Goal: Task Accomplishment & Management: Manage account settings

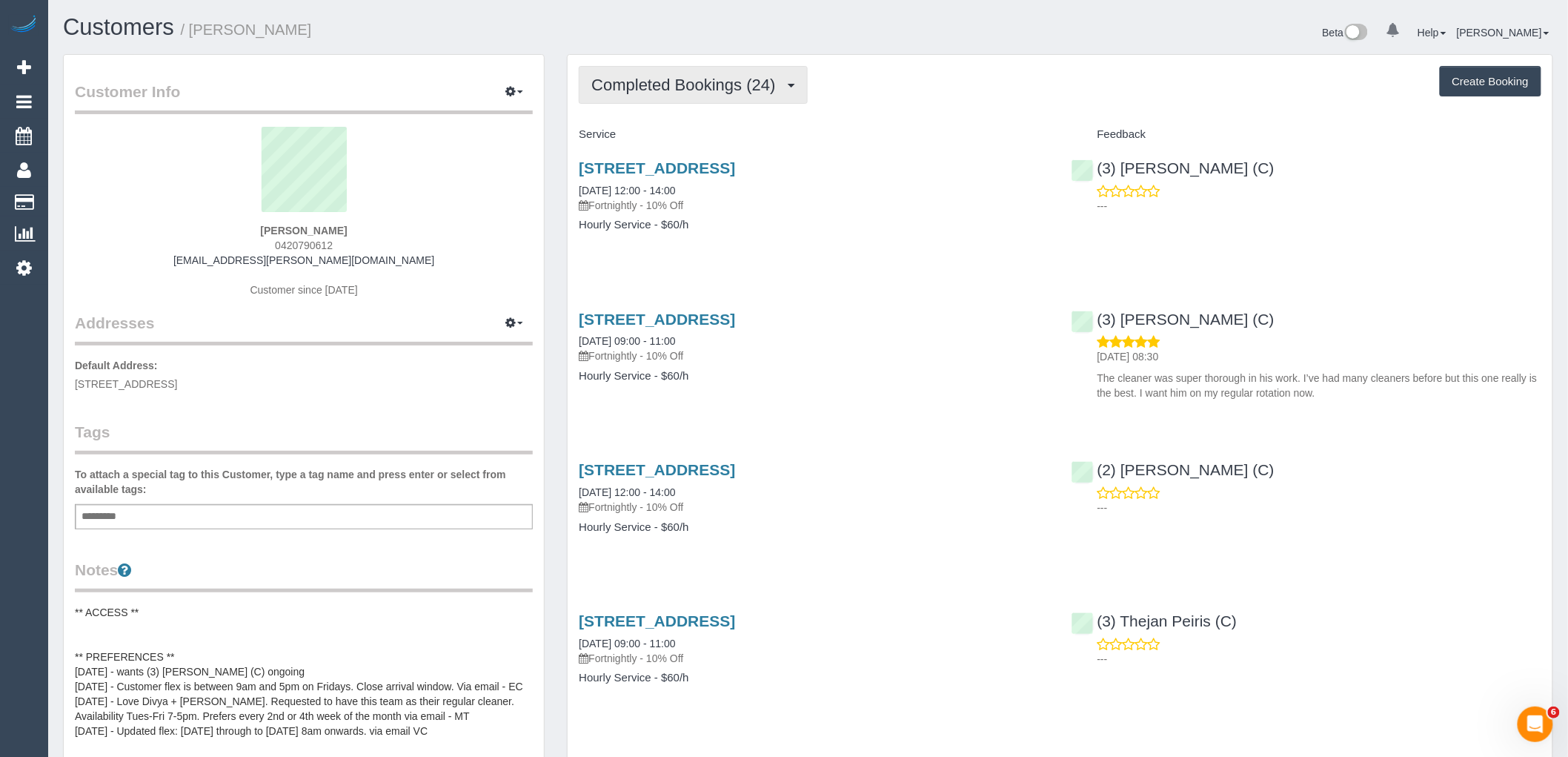
click at [773, 84] on span "Completed Bookings (24)" at bounding box center [686, 85] width 191 height 18
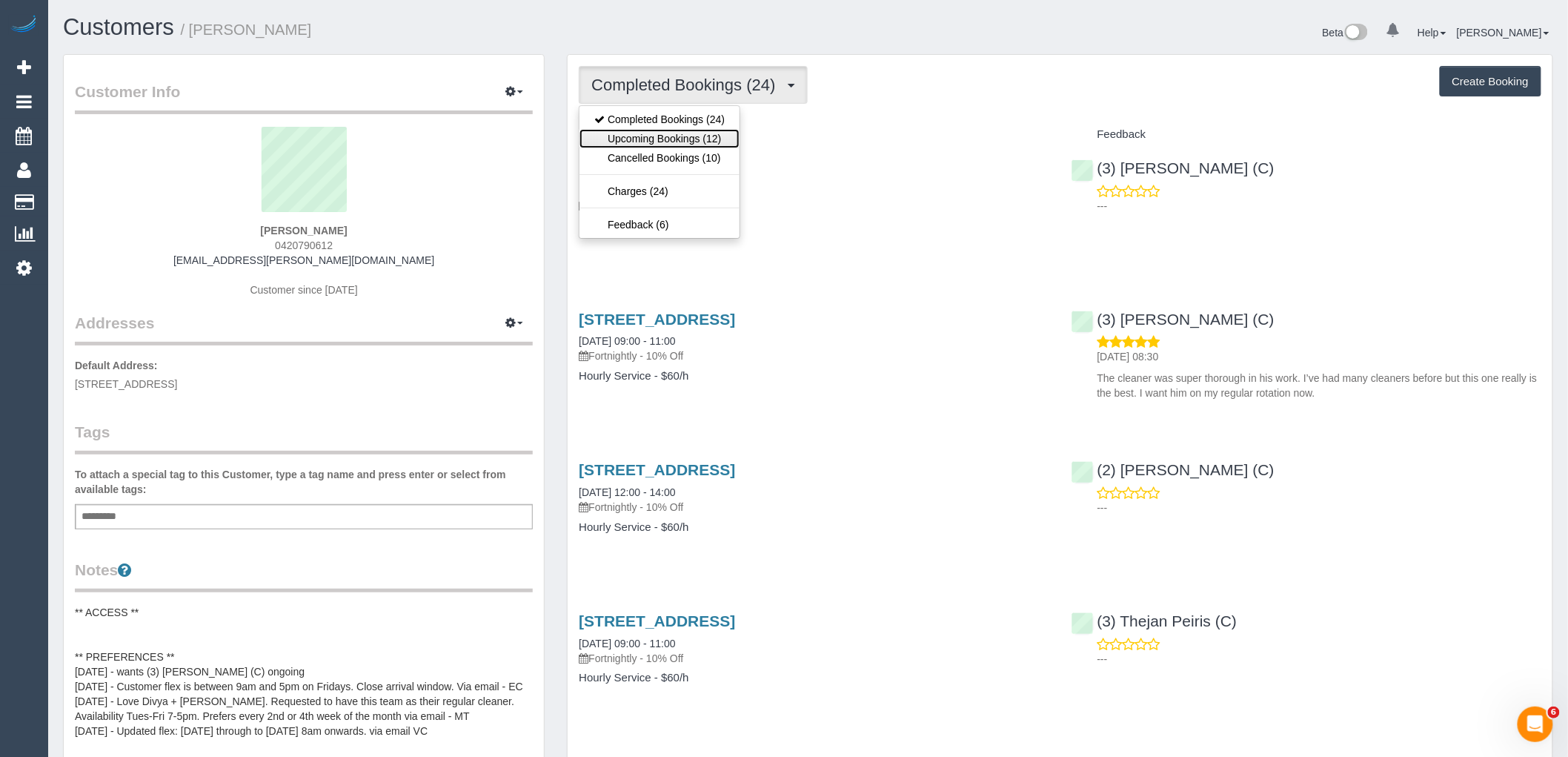
click at [730, 133] on link "Upcoming Bookings (12)" at bounding box center [659, 138] width 160 height 19
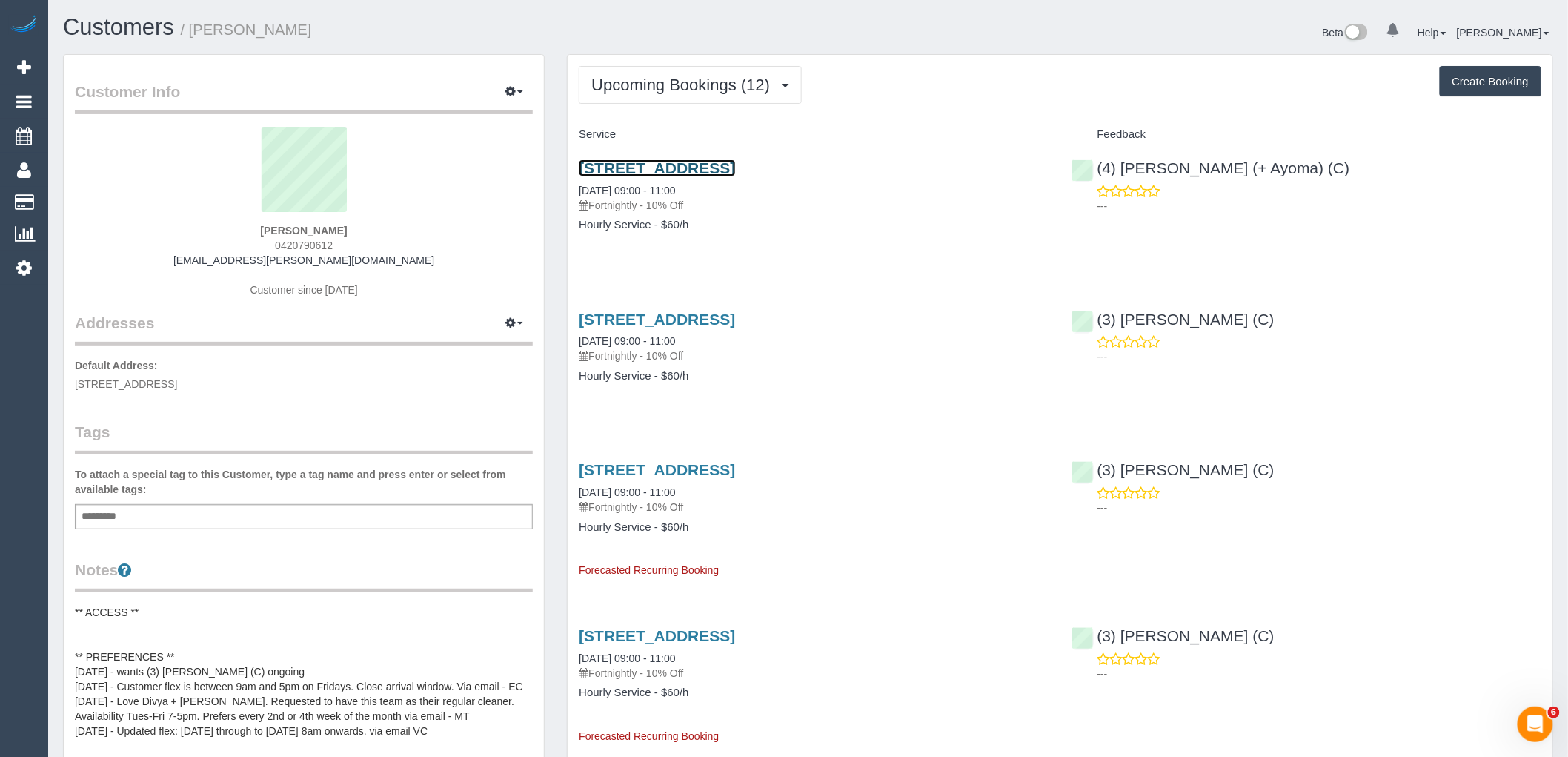
click at [731, 169] on link "10 Map Road, Greenvale, VIC 3059" at bounding box center [656, 168] width 157 height 17
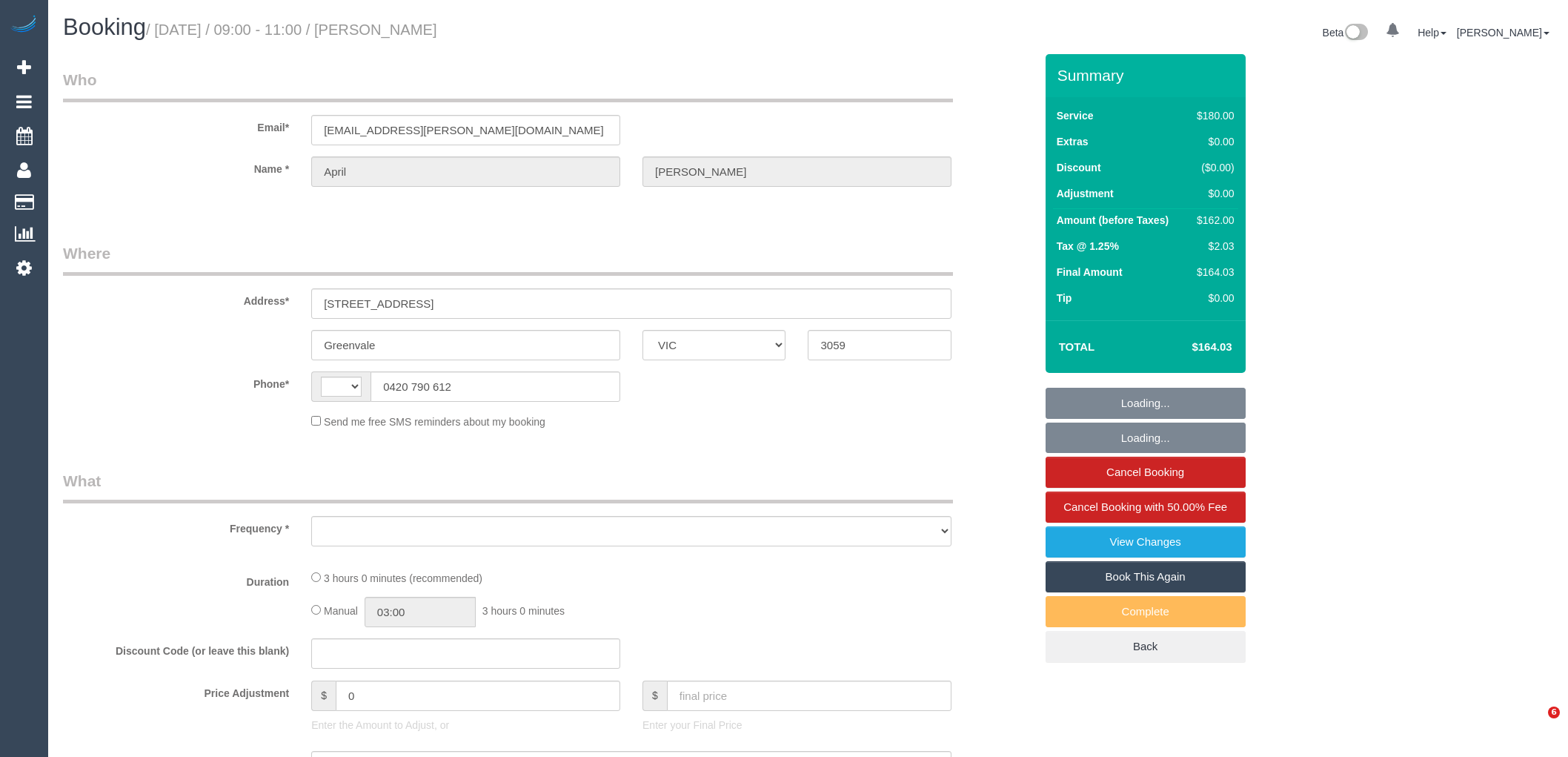
select select "VIC"
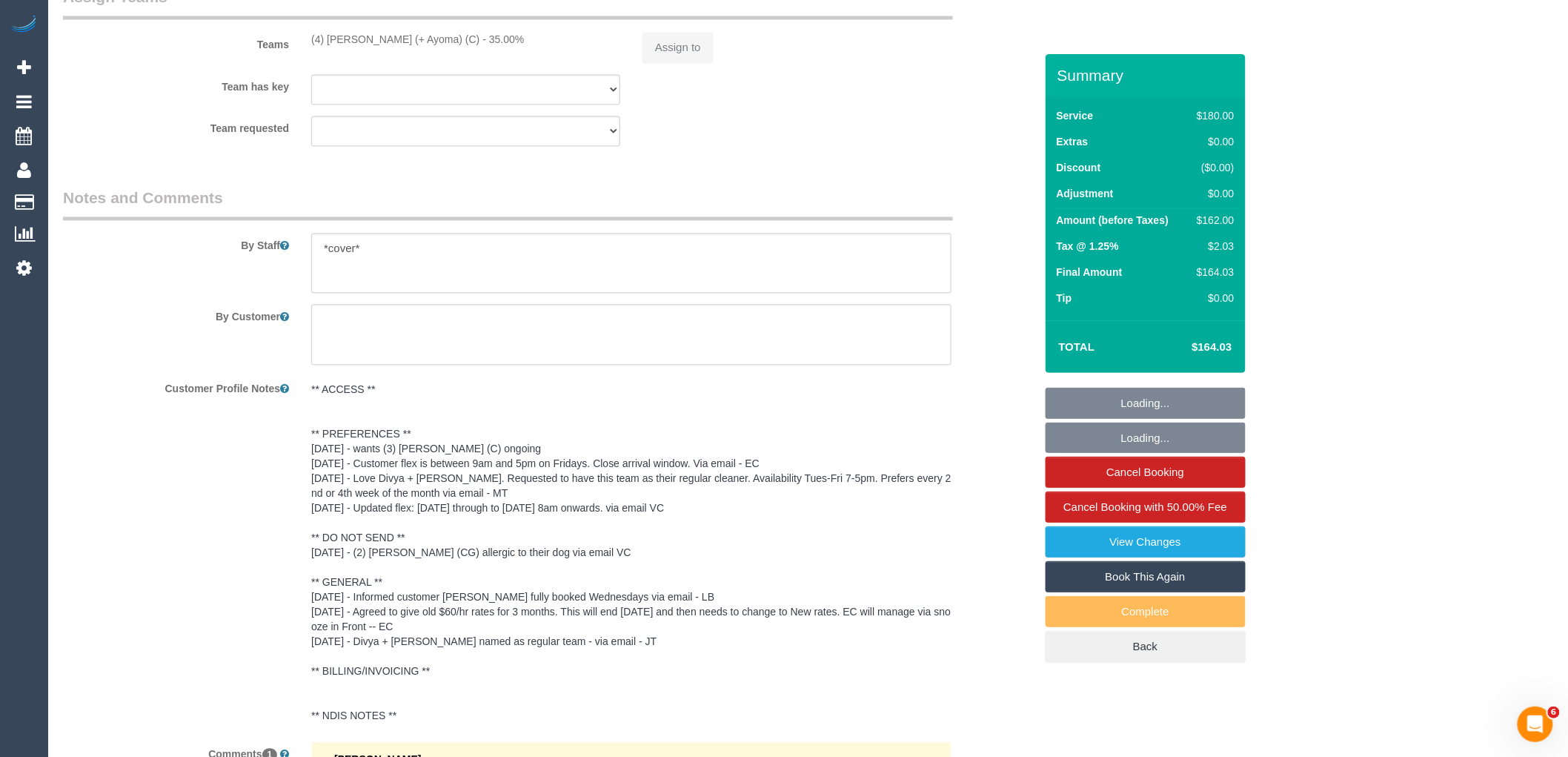
select select "string:AU"
select select "string:stripe-pm_1OujM22GScqysDRVV6ggUq2G"
select select "180"
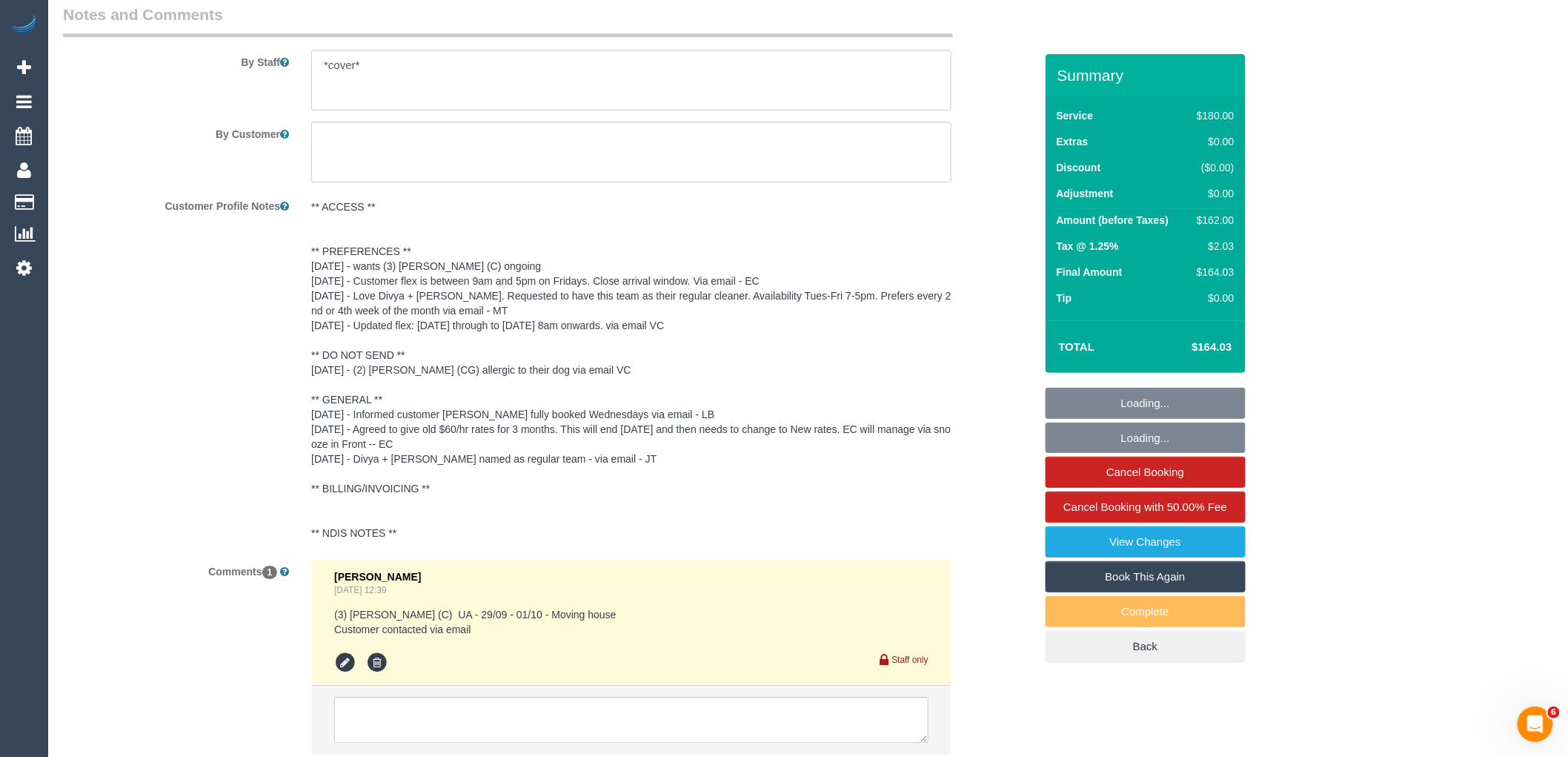
select select "object:870"
select select "number:27"
select select "number:19"
select select "number:33"
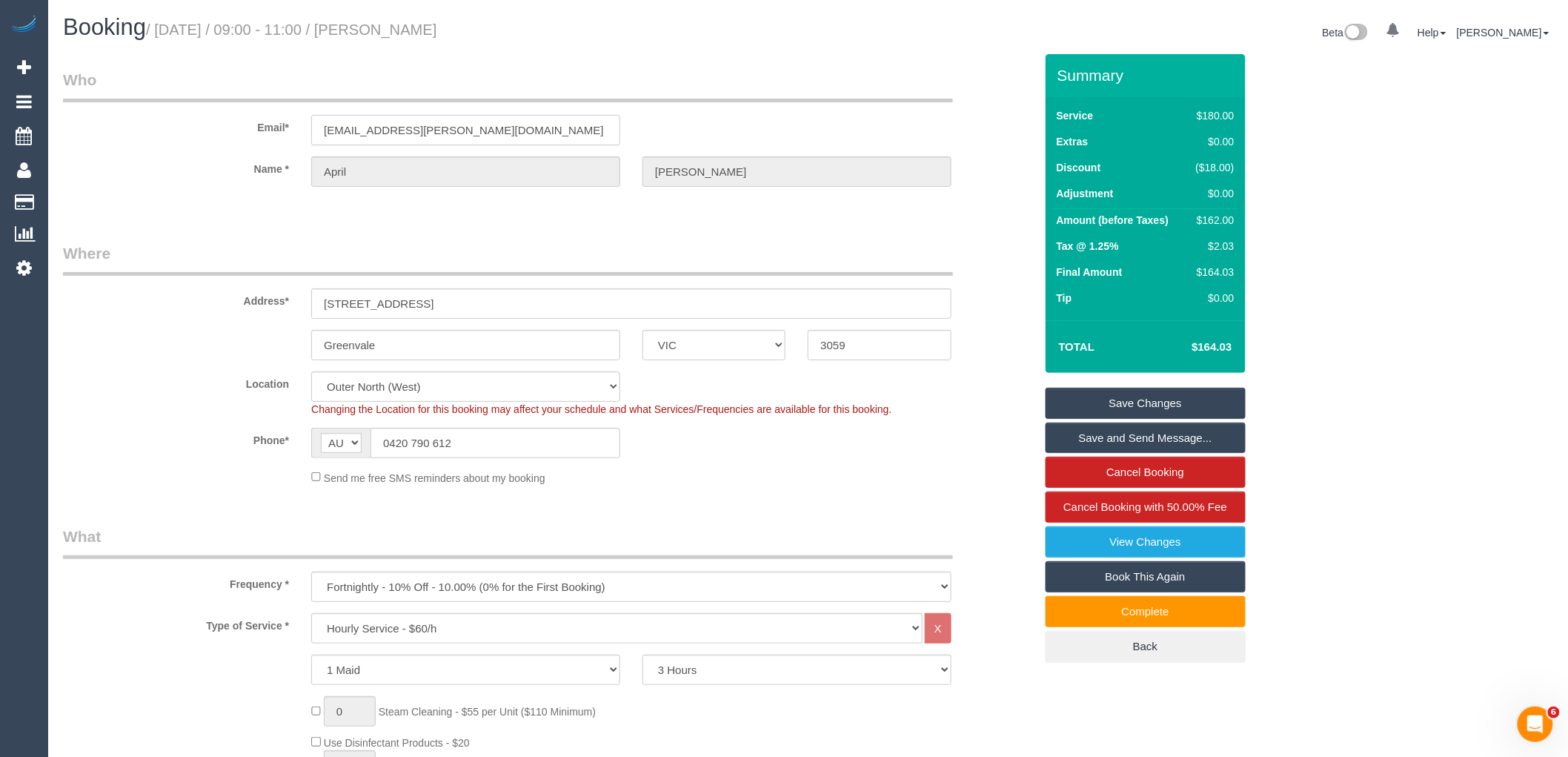
drag, startPoint x: 394, startPoint y: 137, endPoint x: 205, endPoint y: 137, distance: 189.0
click at [212, 137] on div "Email* april.e.carreon@gmail.com" at bounding box center [549, 107] width 994 height 76
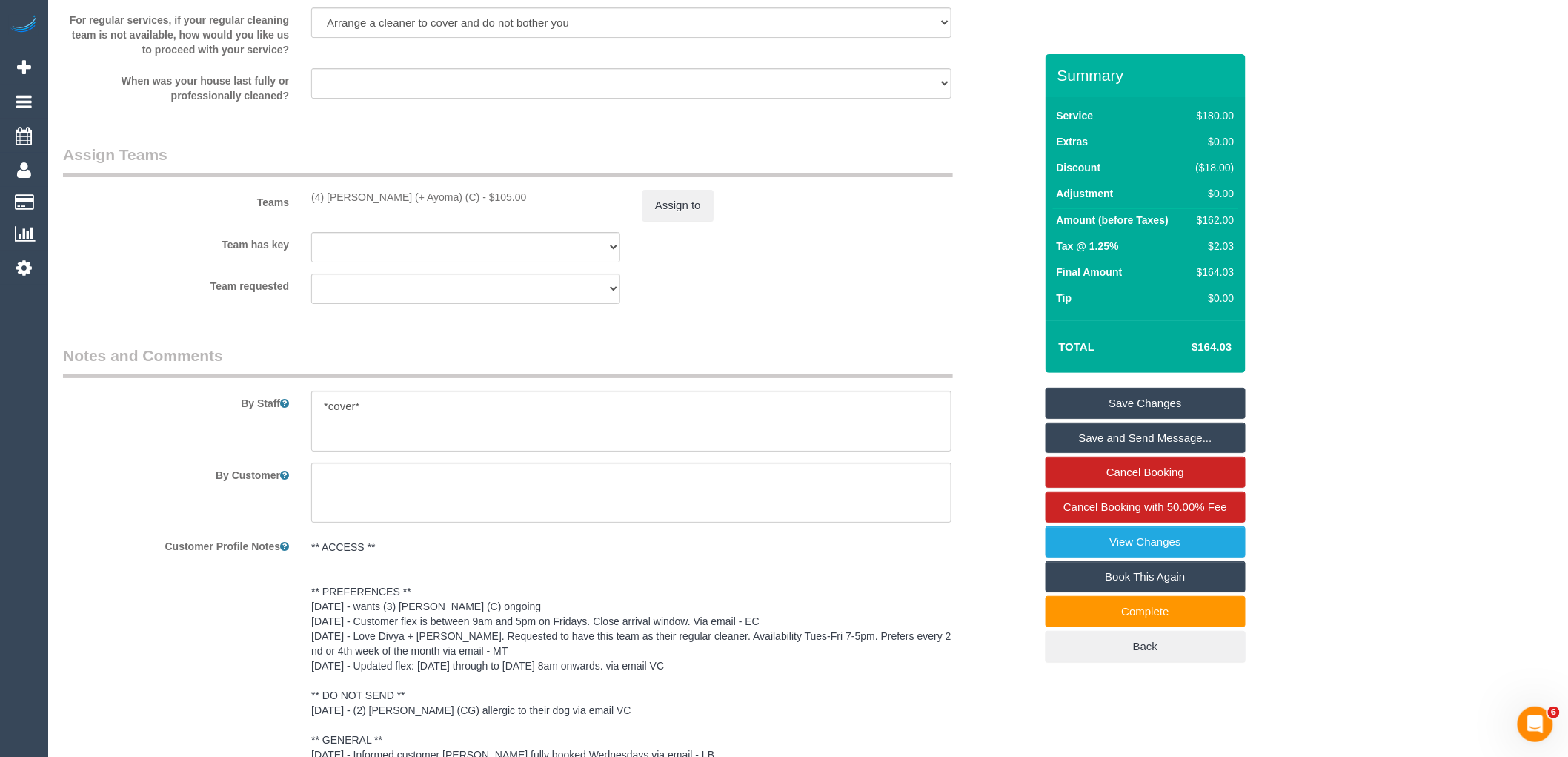
scroll to position [2597, 0]
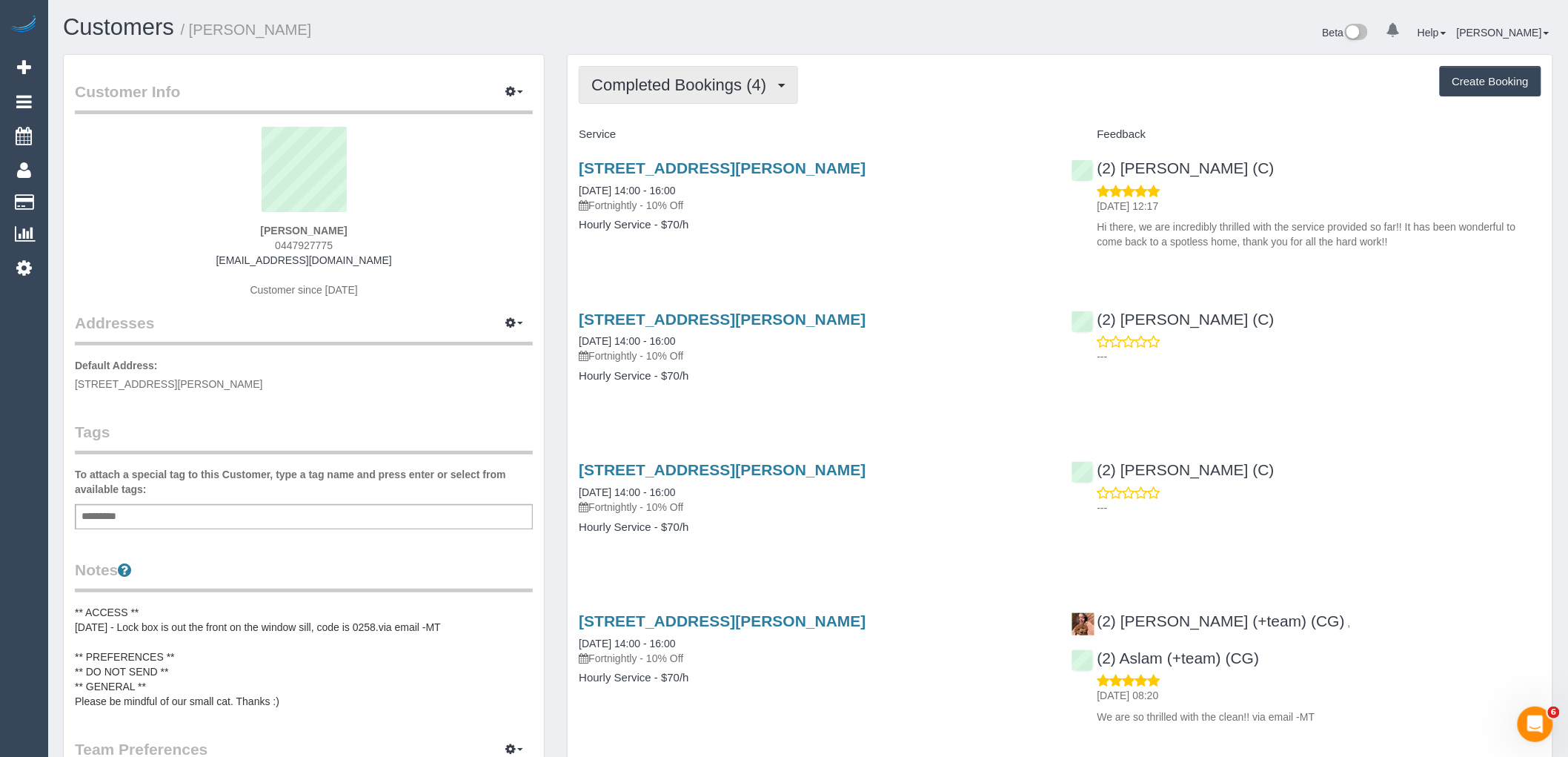
click at [735, 95] on button "Completed Bookings (4)" at bounding box center [688, 85] width 219 height 38
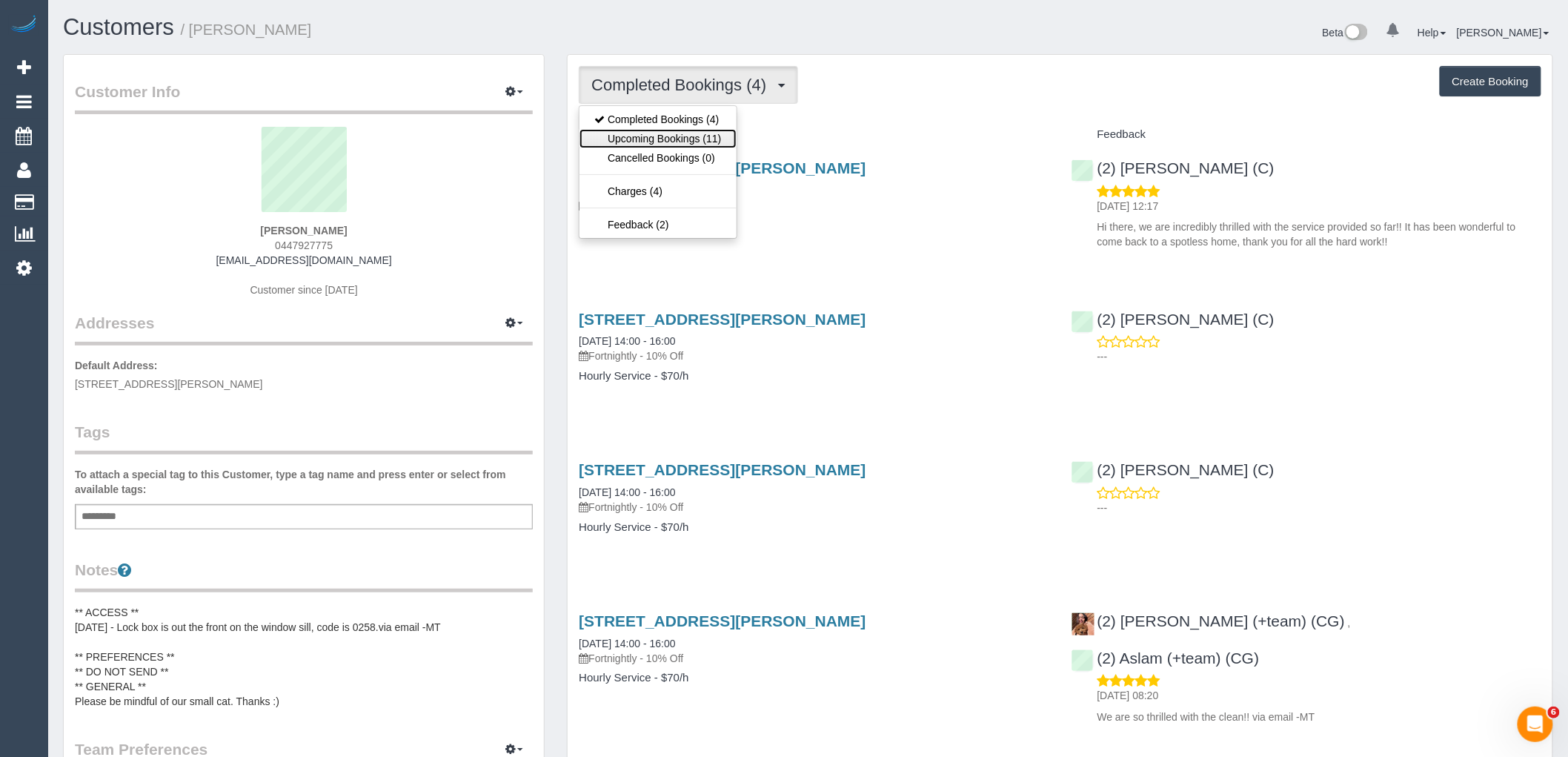
click at [713, 139] on link "Upcoming Bookings (11)" at bounding box center [657, 138] width 157 height 19
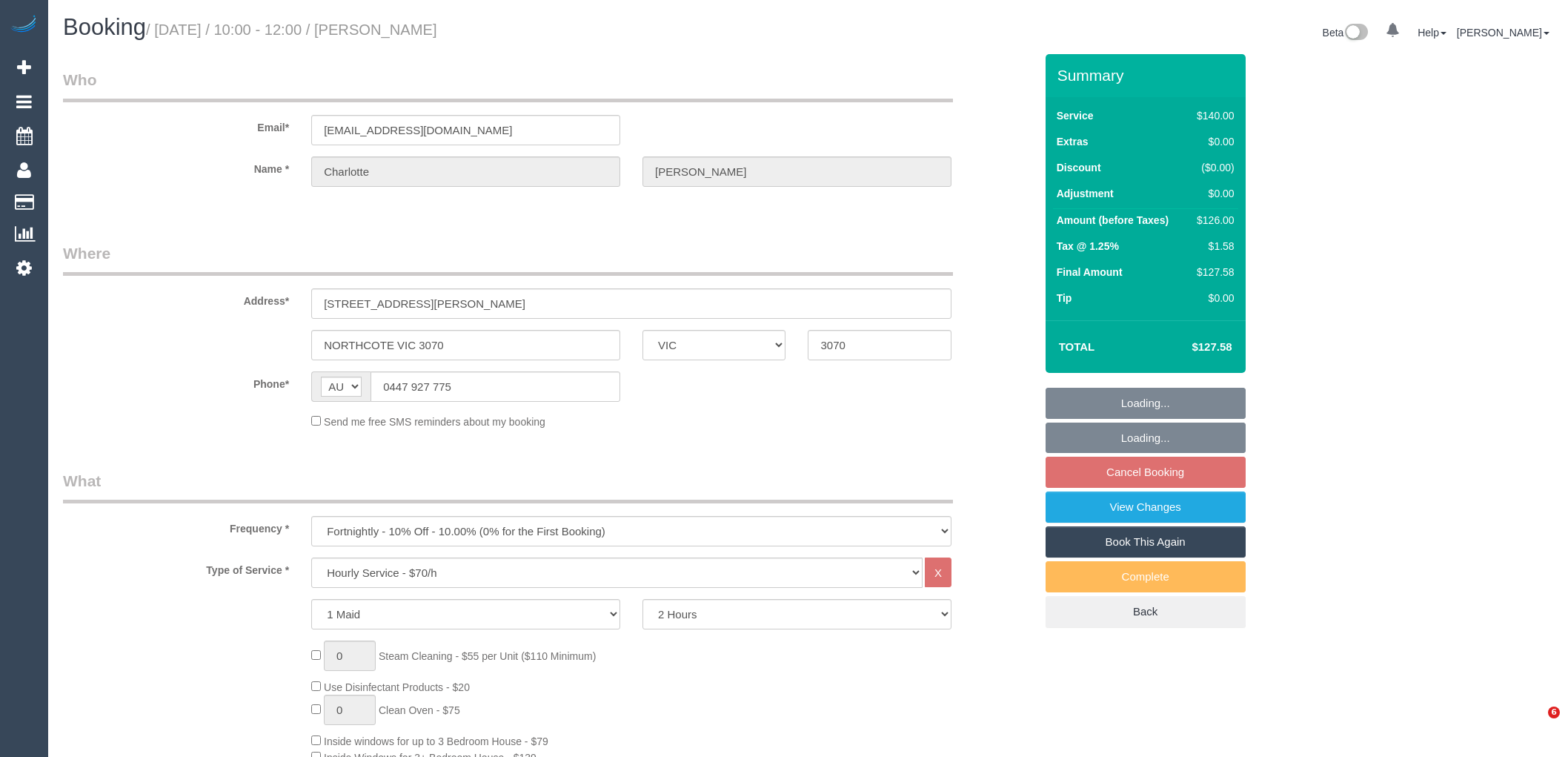
select select "VIC"
select select "number:29"
select select "number:16"
select select "number:19"
select select "number:24"
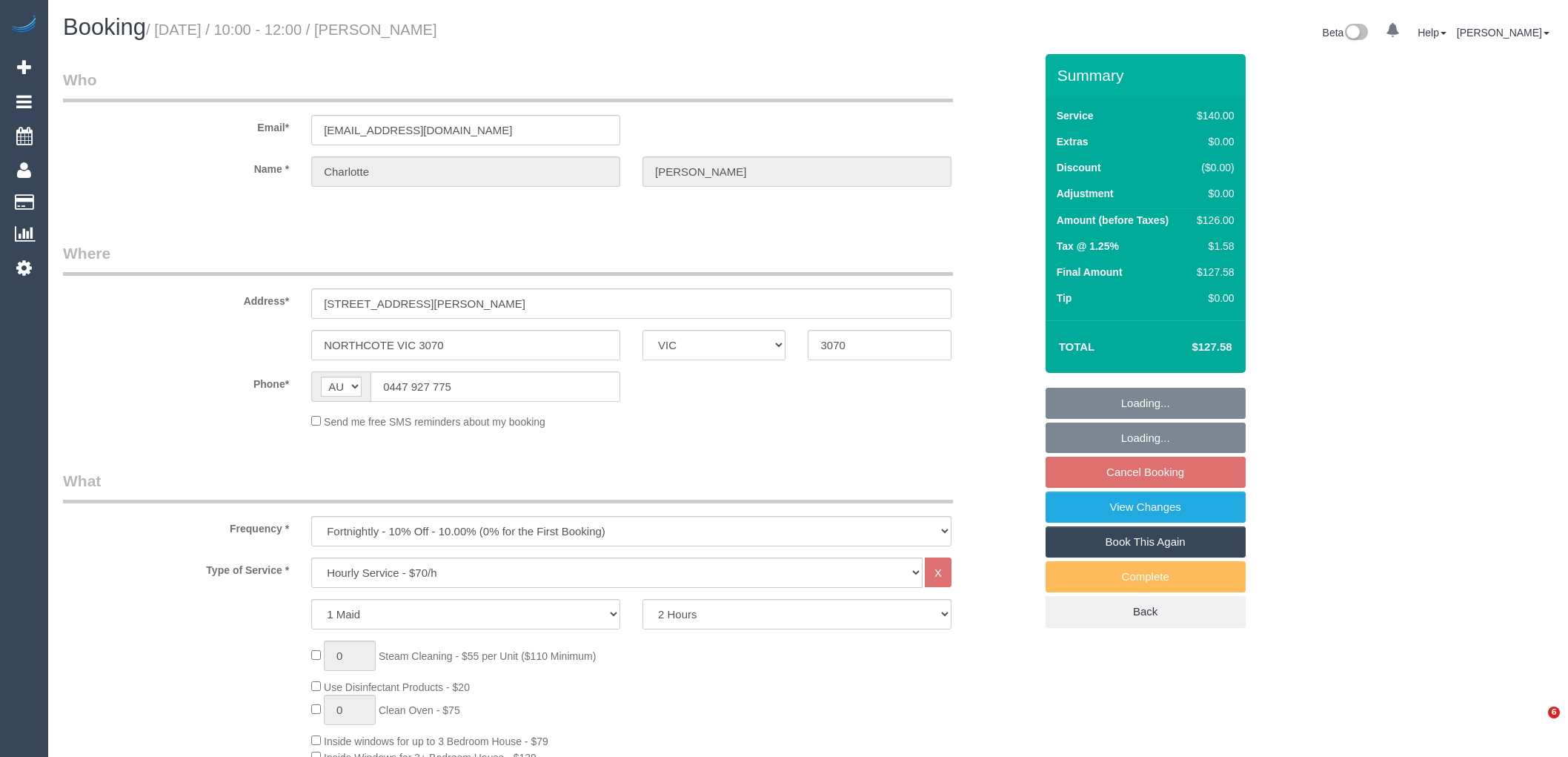
select select "number:35"
select select "number:26"
select select "object:845"
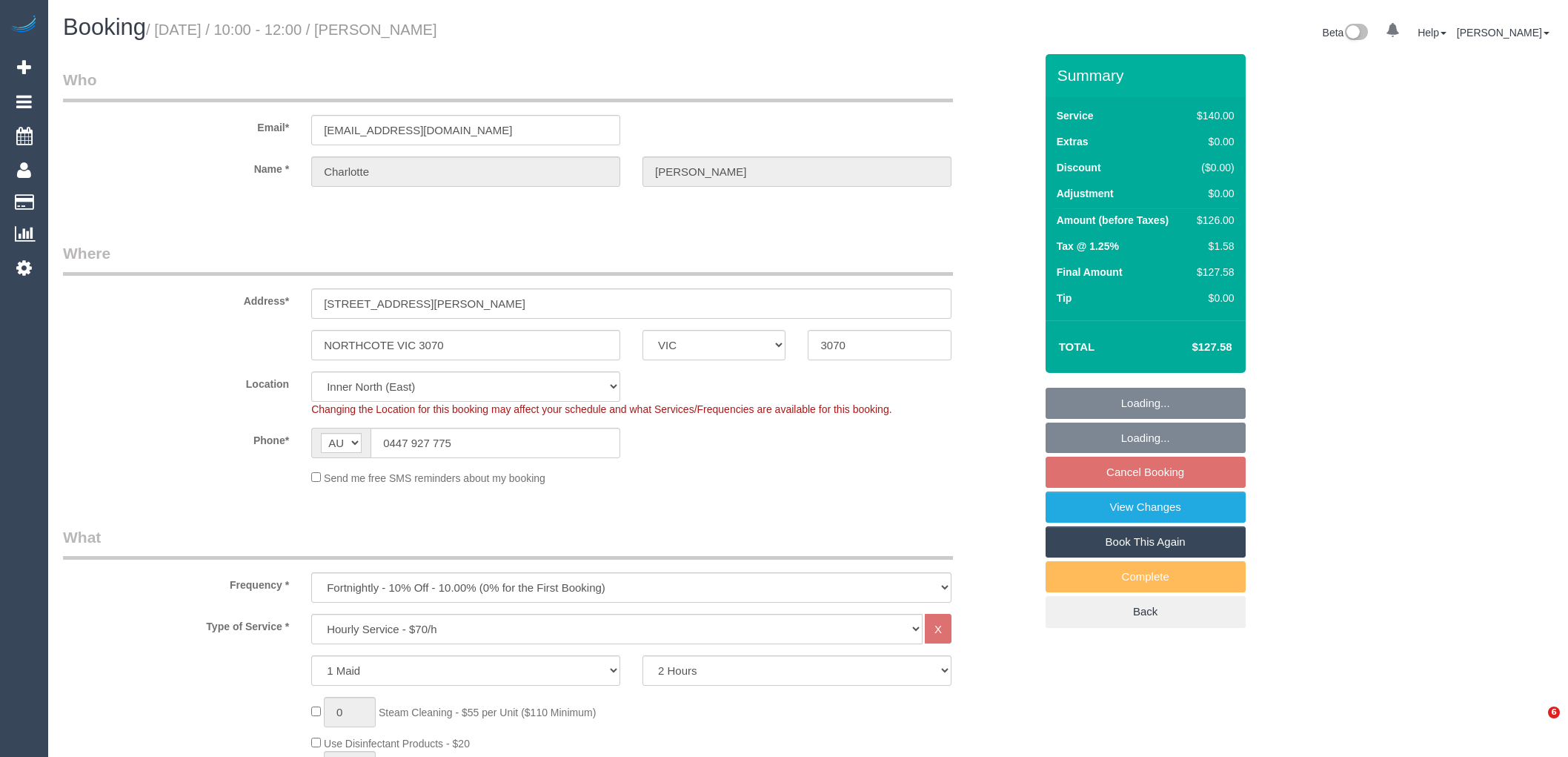
select select "spot3"
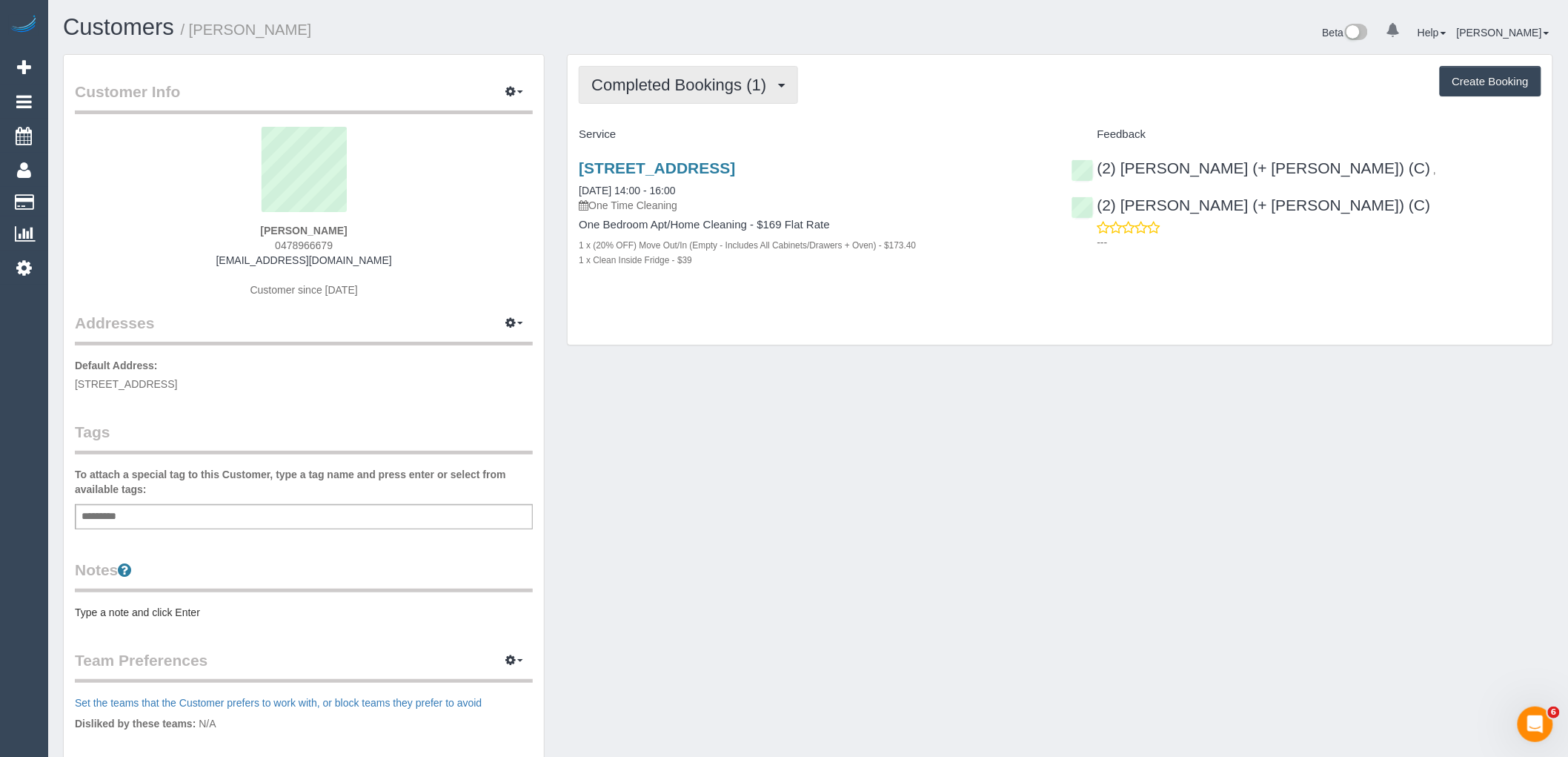
click at [722, 67] on button "Completed Bookings (1)" at bounding box center [688, 85] width 219 height 38
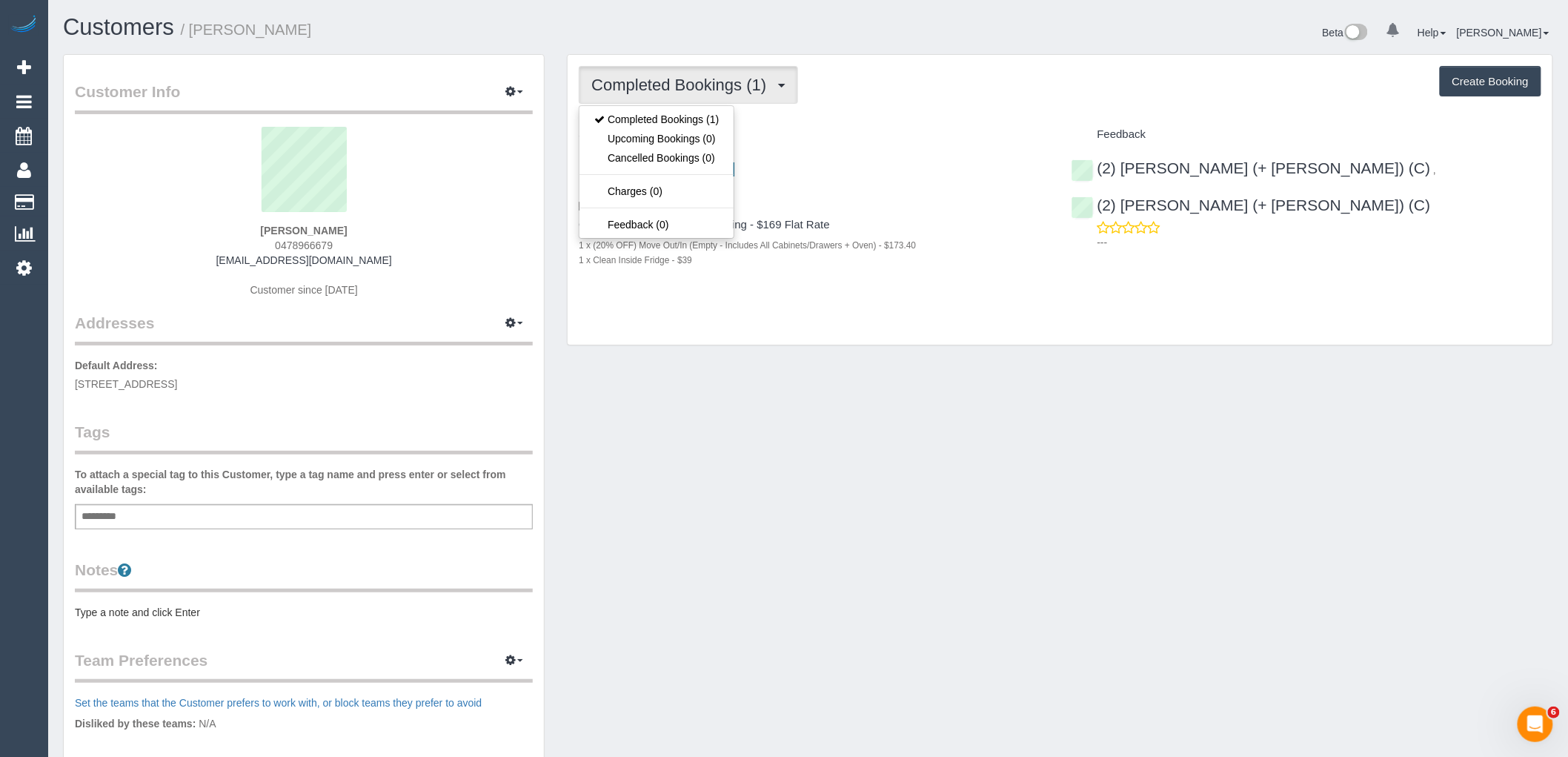
click at [901, 112] on div "Completed Bookings (1) Completed Bookings (1) Upcoming Bookings (0) Cancelled B…" at bounding box center [1060, 200] width 985 height 291
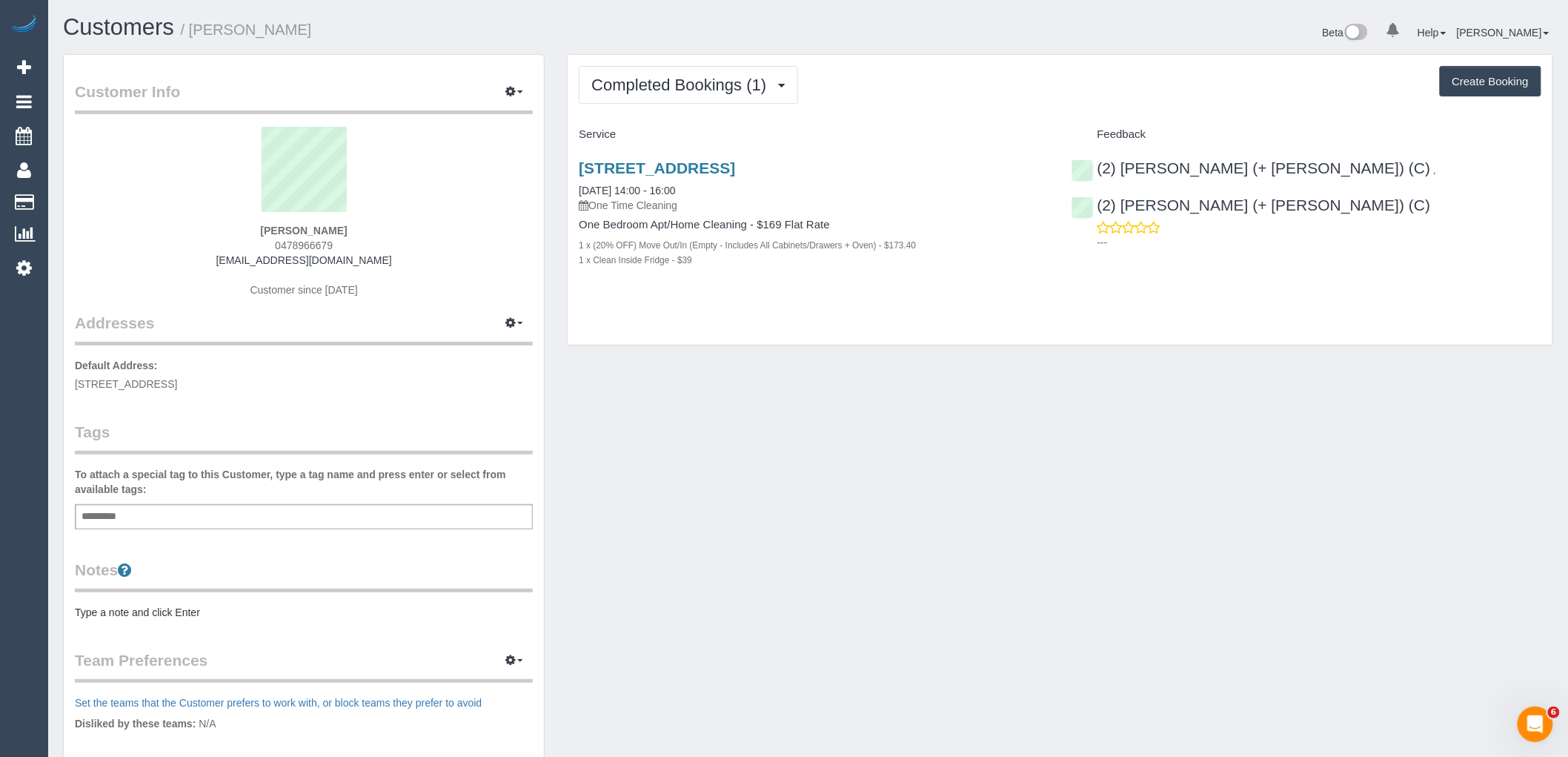
drag, startPoint x: 358, startPoint y: 234, endPoint x: 217, endPoint y: 238, distance: 141.1
click at [217, 238] on div "Natasha Allen 0478966679 natashaallenn@gmail.com Customer since 2025" at bounding box center [304, 219] width 458 height 186
copy strong "Natasha Allen"
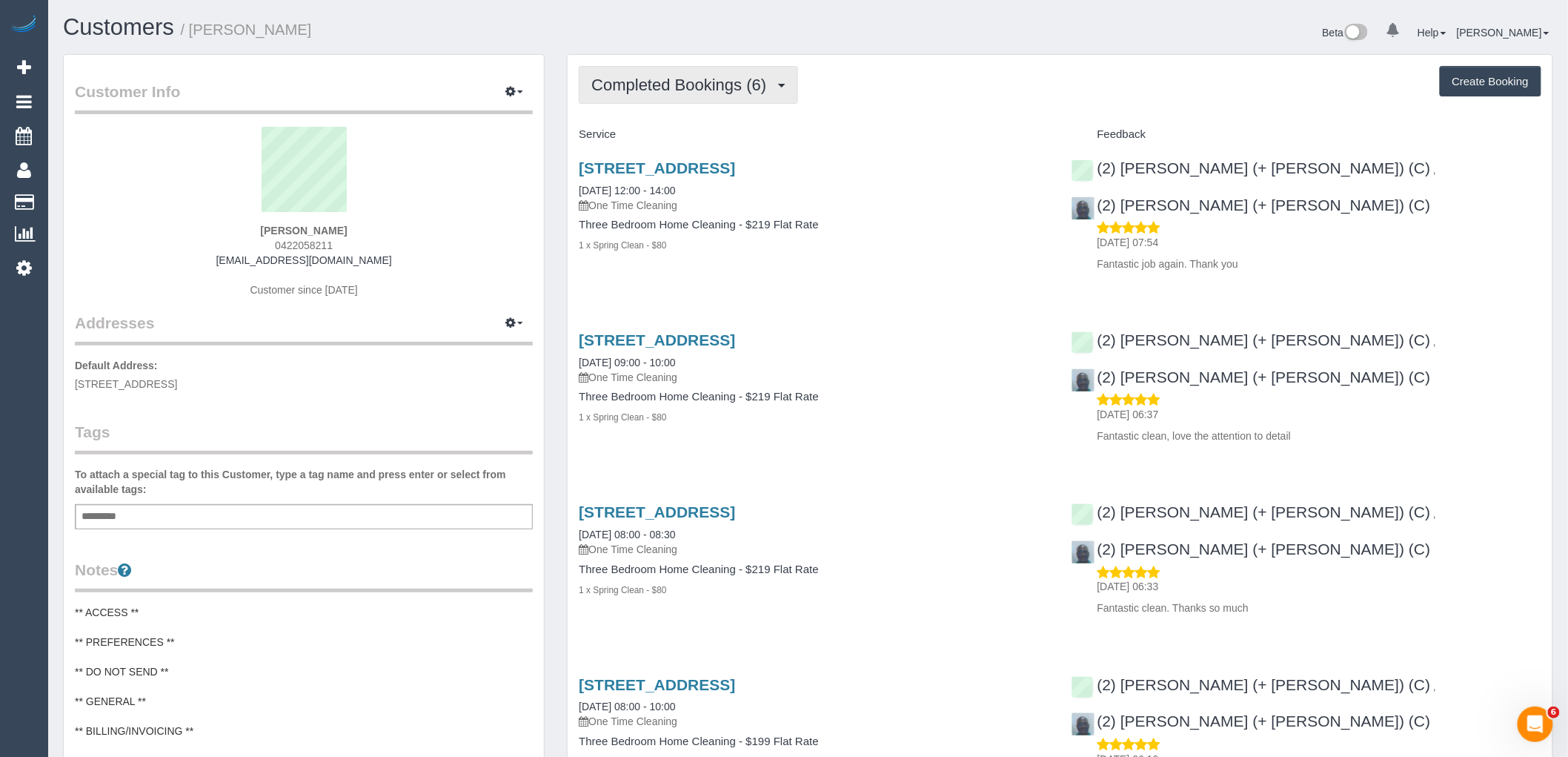
click at [681, 85] on span "Completed Bookings (6)" at bounding box center [682, 85] width 182 height 18
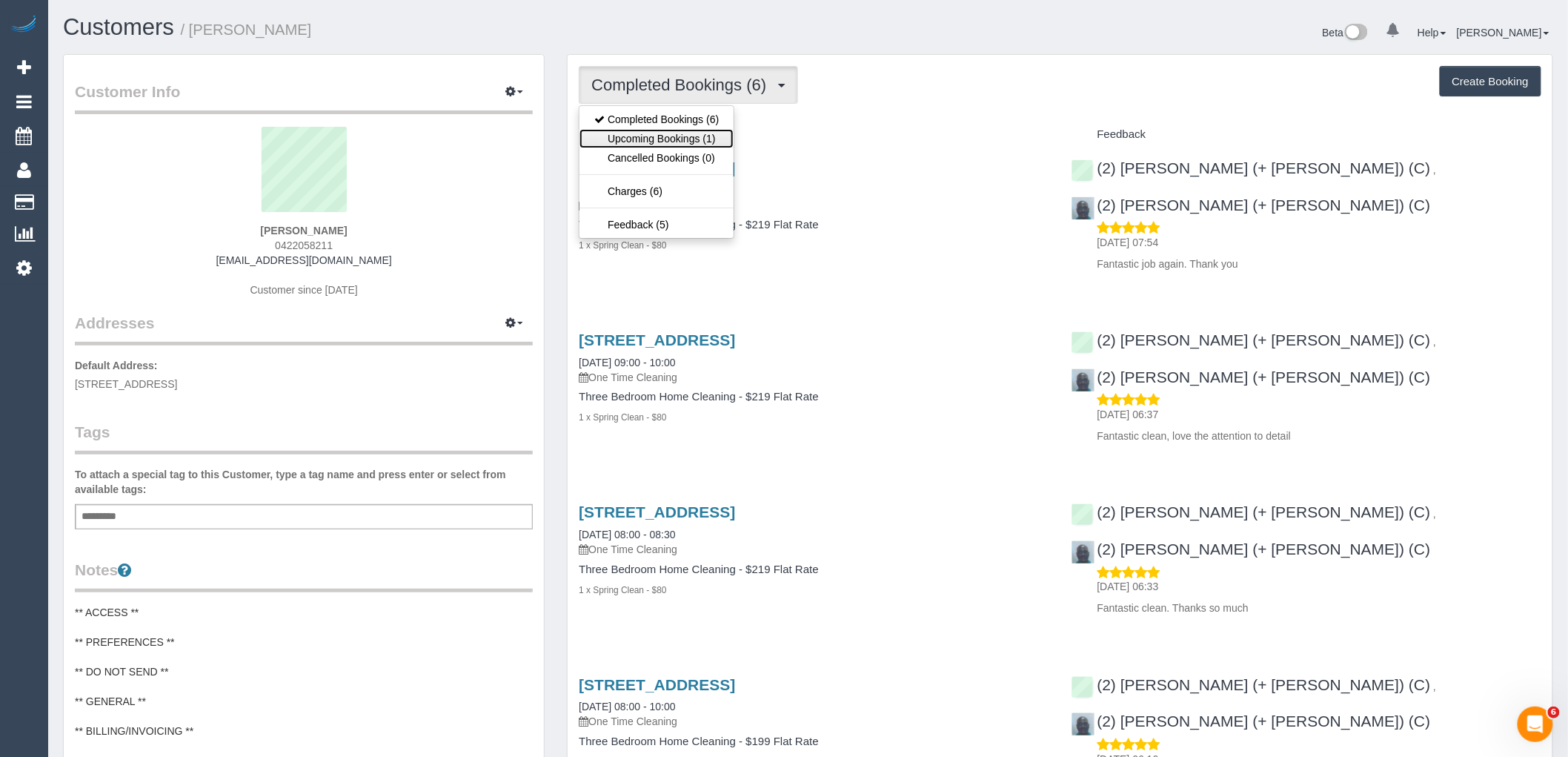
click at [710, 145] on link "Upcoming Bookings (1)" at bounding box center [656, 138] width 154 height 19
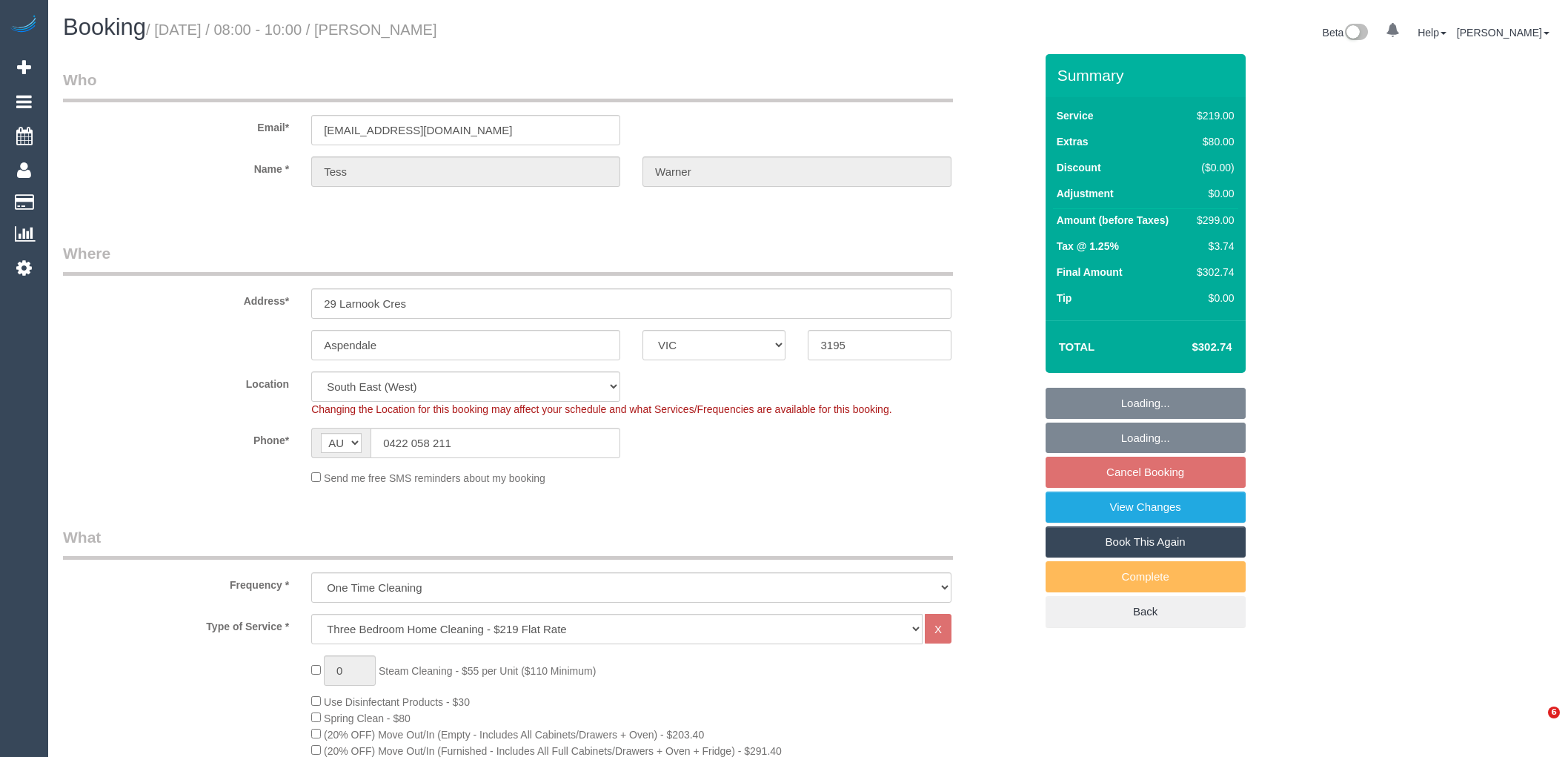
select select "VIC"
select select "number:28"
select select "number:14"
select select "number:19"
select select "number:36"
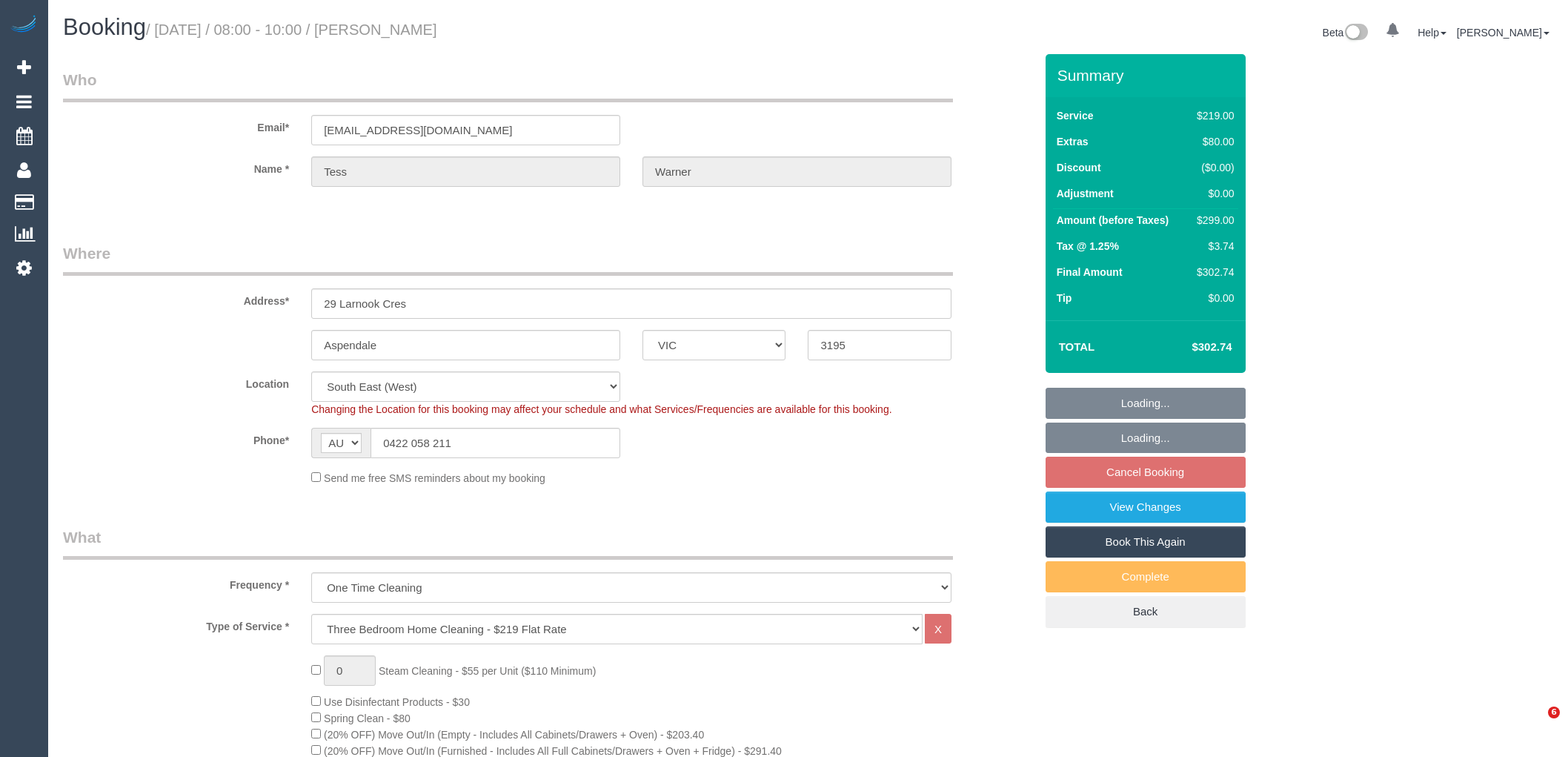
select select "spot2"
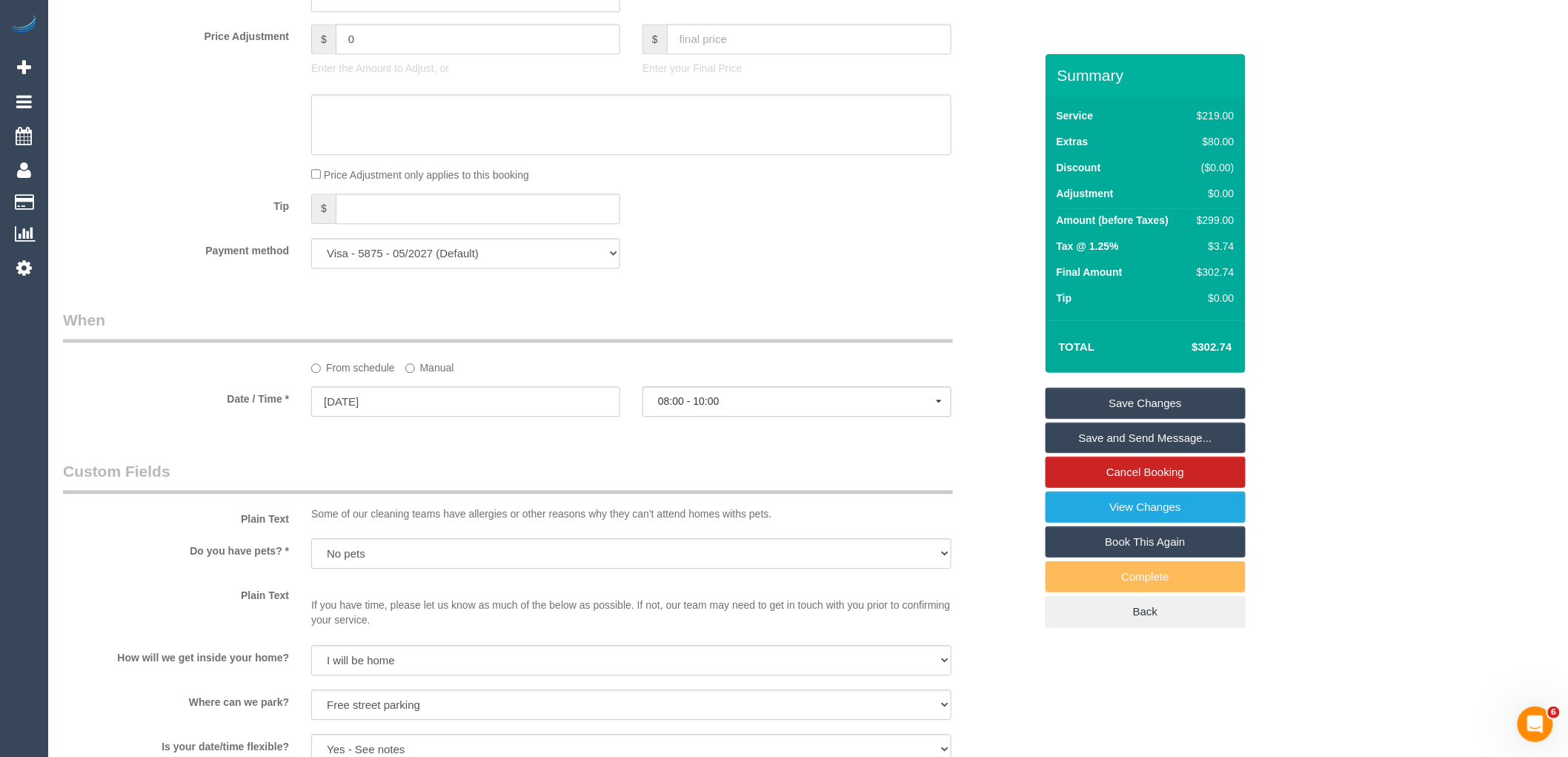
scroll to position [1220, 0]
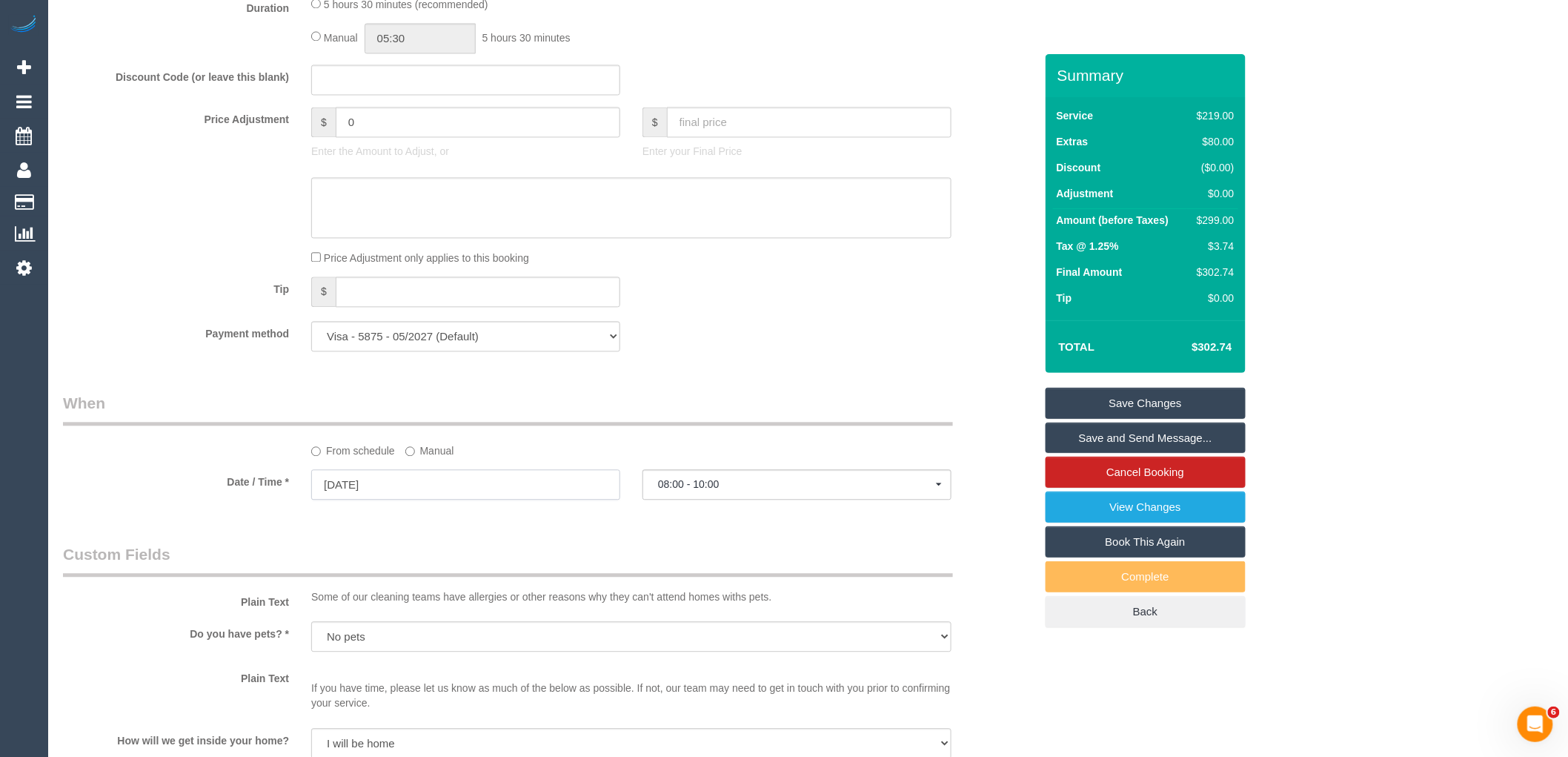
click at [462, 500] on input "17/10/2025" at bounding box center [465, 484] width 309 height 31
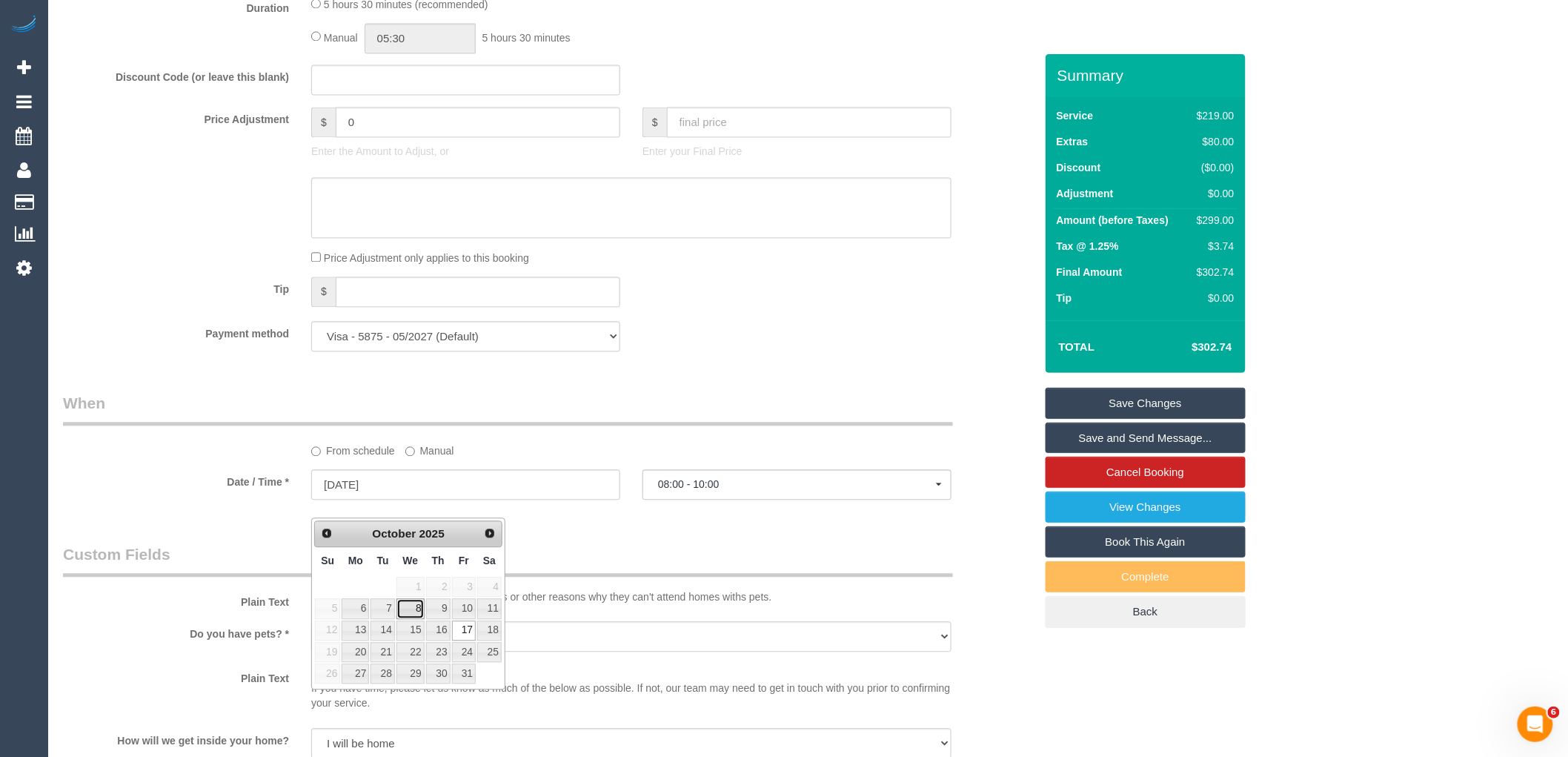
click at [411, 608] on link "8" at bounding box center [410, 608] width 28 height 20
type input "08/10/2025"
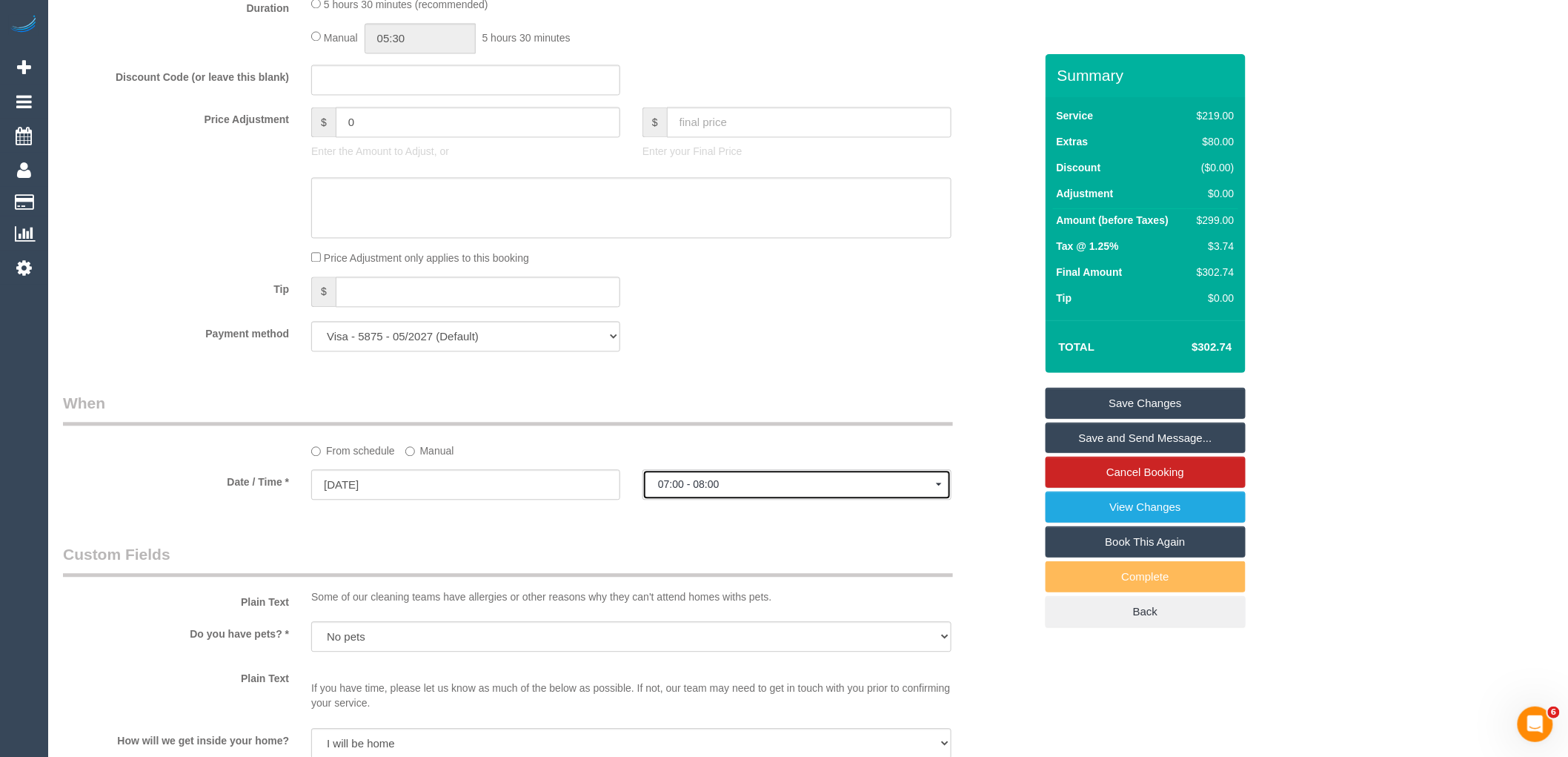
click at [767, 490] on span "07:00 - 08:00" at bounding box center [797, 484] width 278 height 12
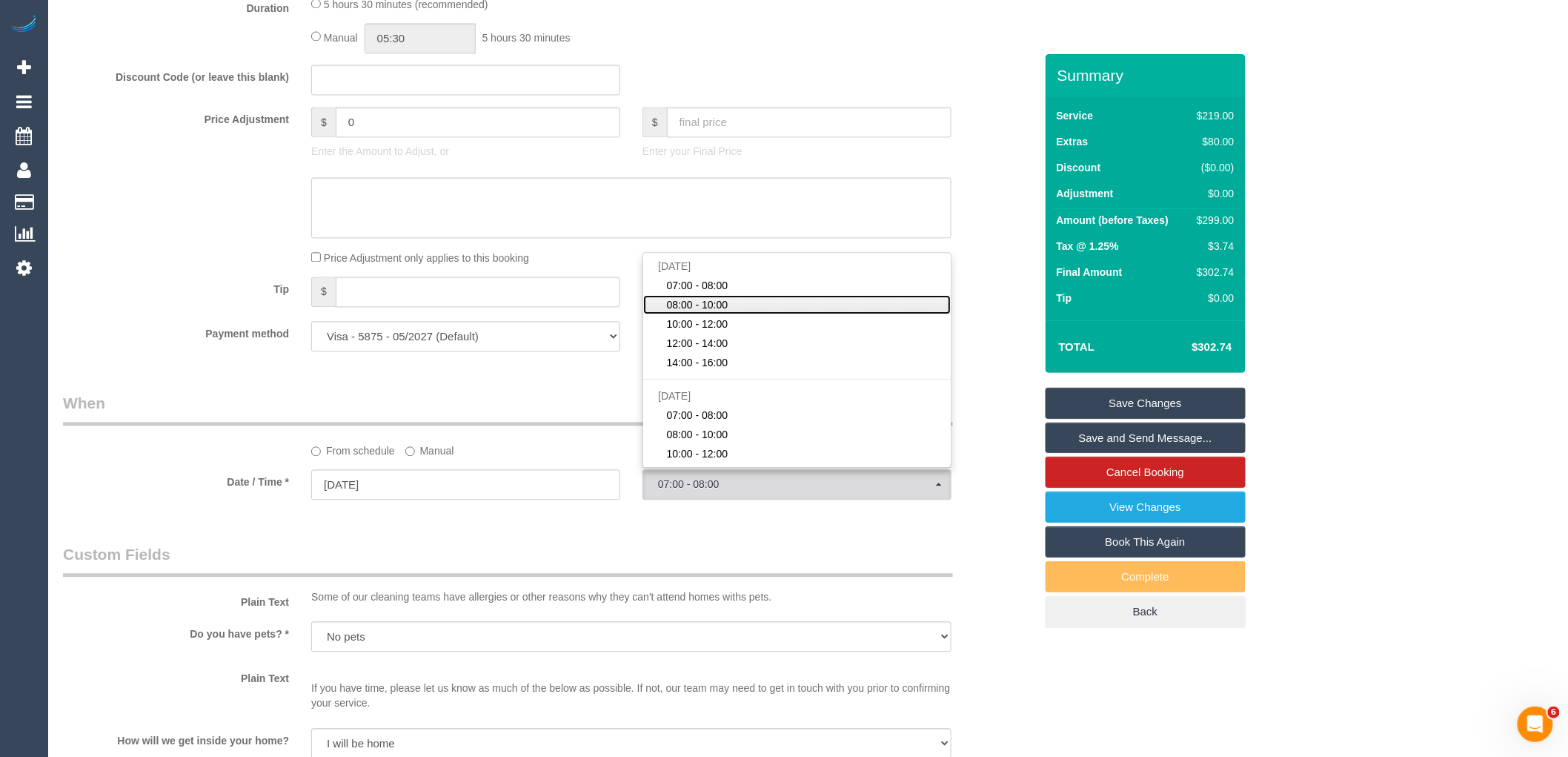
click at [766, 314] on link "08:00 - 10:00" at bounding box center [798, 304] width 308 height 19
select select "spot23"
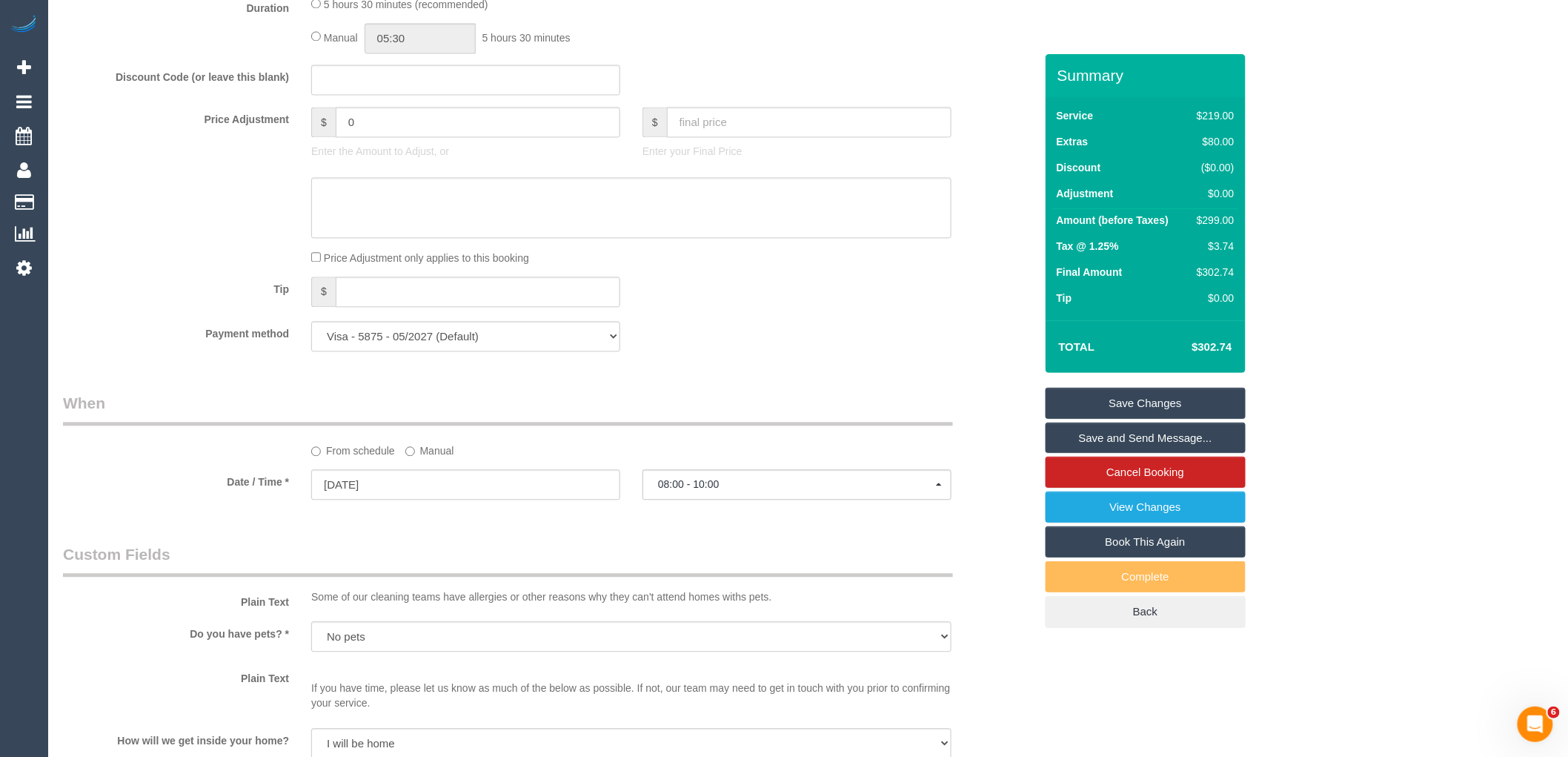
click at [641, 568] on legend "Custom Fields" at bounding box center [508, 560] width 890 height 34
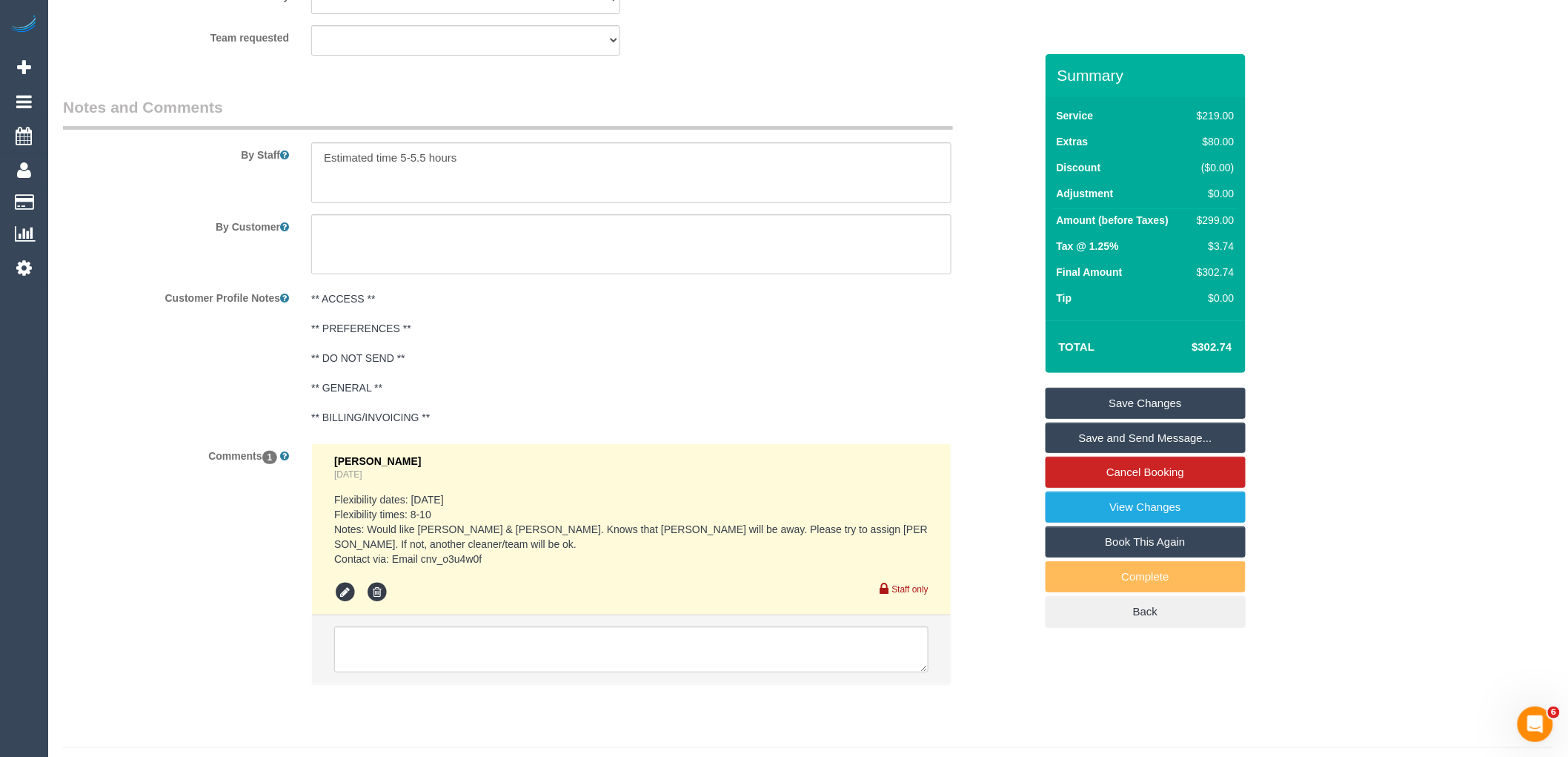
scroll to position [2373, 0]
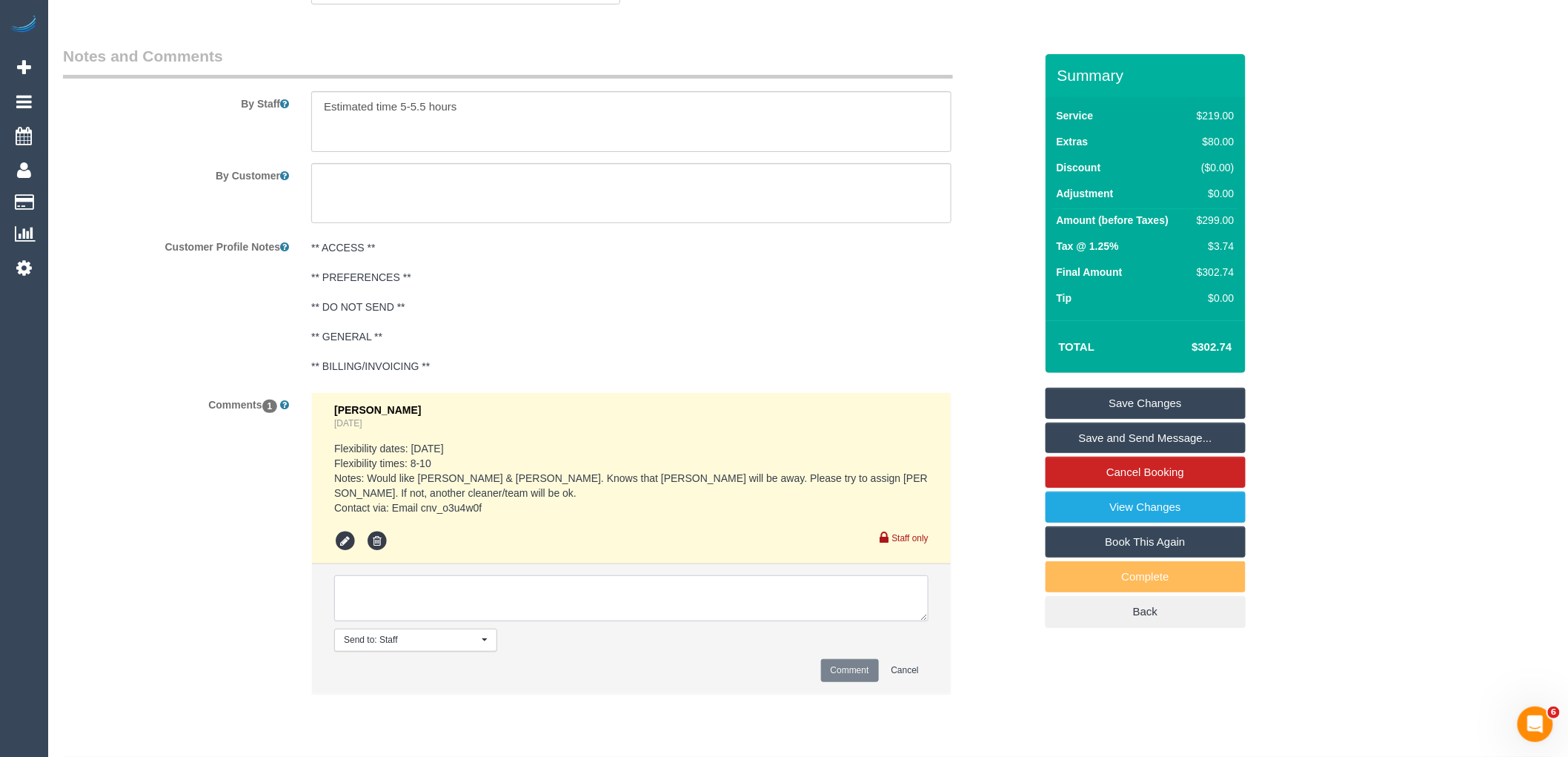
click at [430, 603] on textarea at bounding box center [631, 598] width 595 height 46
click at [678, 595] on textarea at bounding box center [631, 598] width 595 height 46
paste textarea "I'm thinking maybe next week 6-10th might be best anyways as its school holiday…"
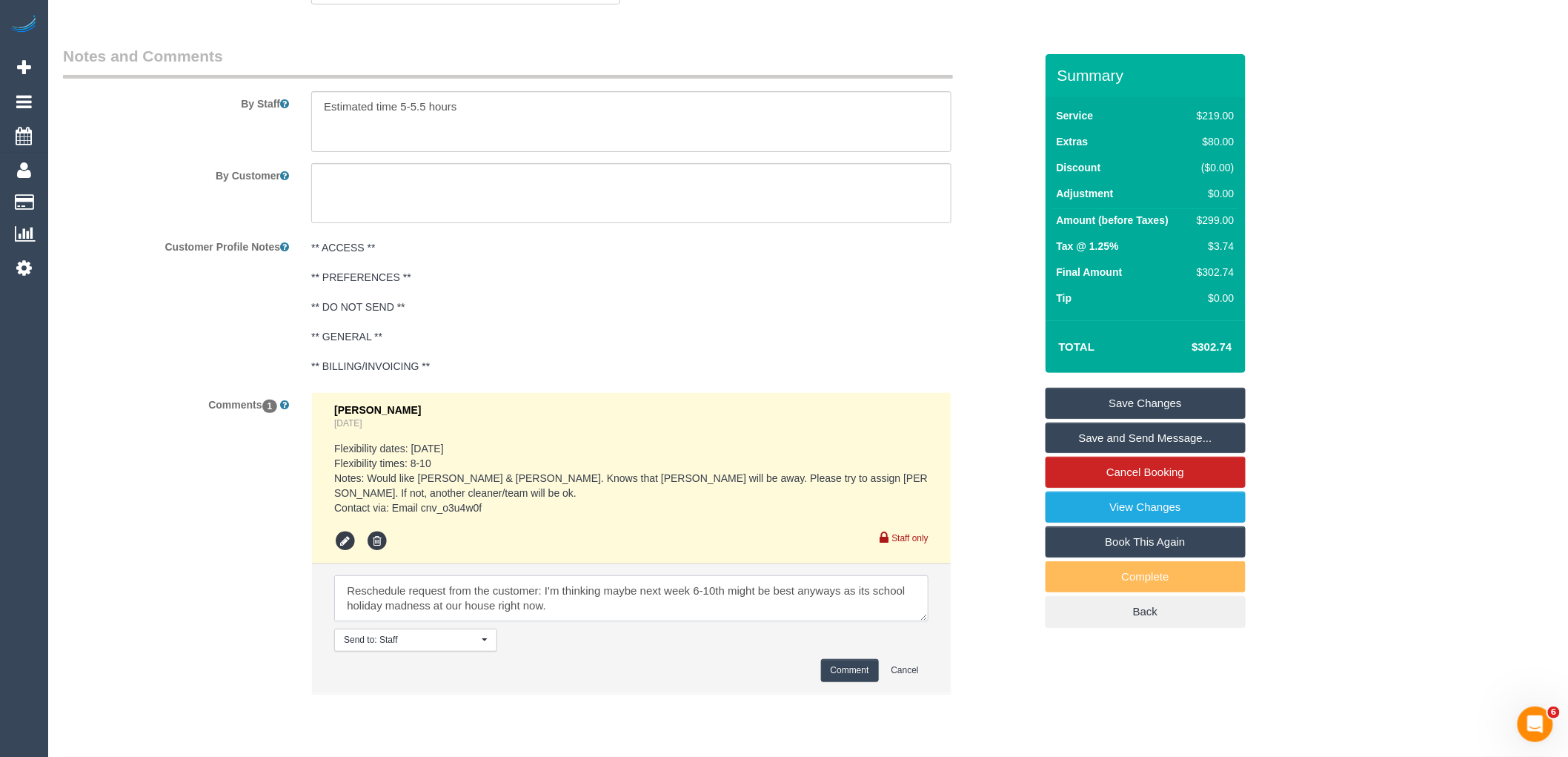
scroll to position [34, 0]
click at [331, 616] on li "Send to: Staff Nothing selected Send to: Staff Send to: Customer Send to: Team …" at bounding box center [632, 628] width 639 height 129
click at [341, 612] on textarea at bounding box center [631, 598] width 595 height 46
click at [509, 637] on li "Send to: Staff Nothing selected Send to: Staff Send to: Customer Send to: Team …" at bounding box center [632, 628] width 639 height 129
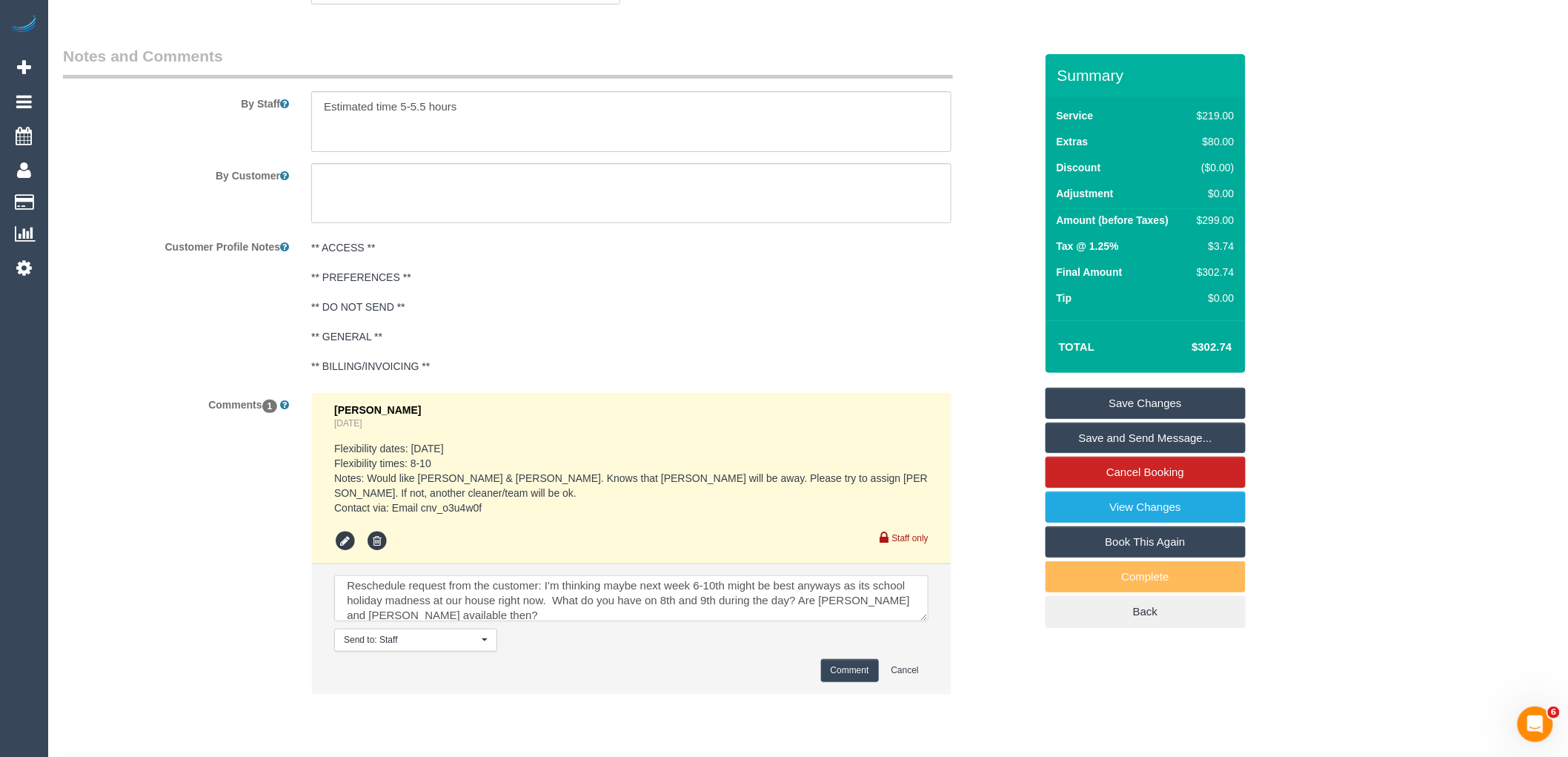
click at [507, 621] on textarea at bounding box center [631, 598] width 595 height 46
click at [635, 621] on textarea at bounding box center [631, 598] width 595 height 46
paste textarea "cnv_o3u4w0f"
type textarea "Reschedule request from the customer: I'm thinking maybe next week 6-10th might…"
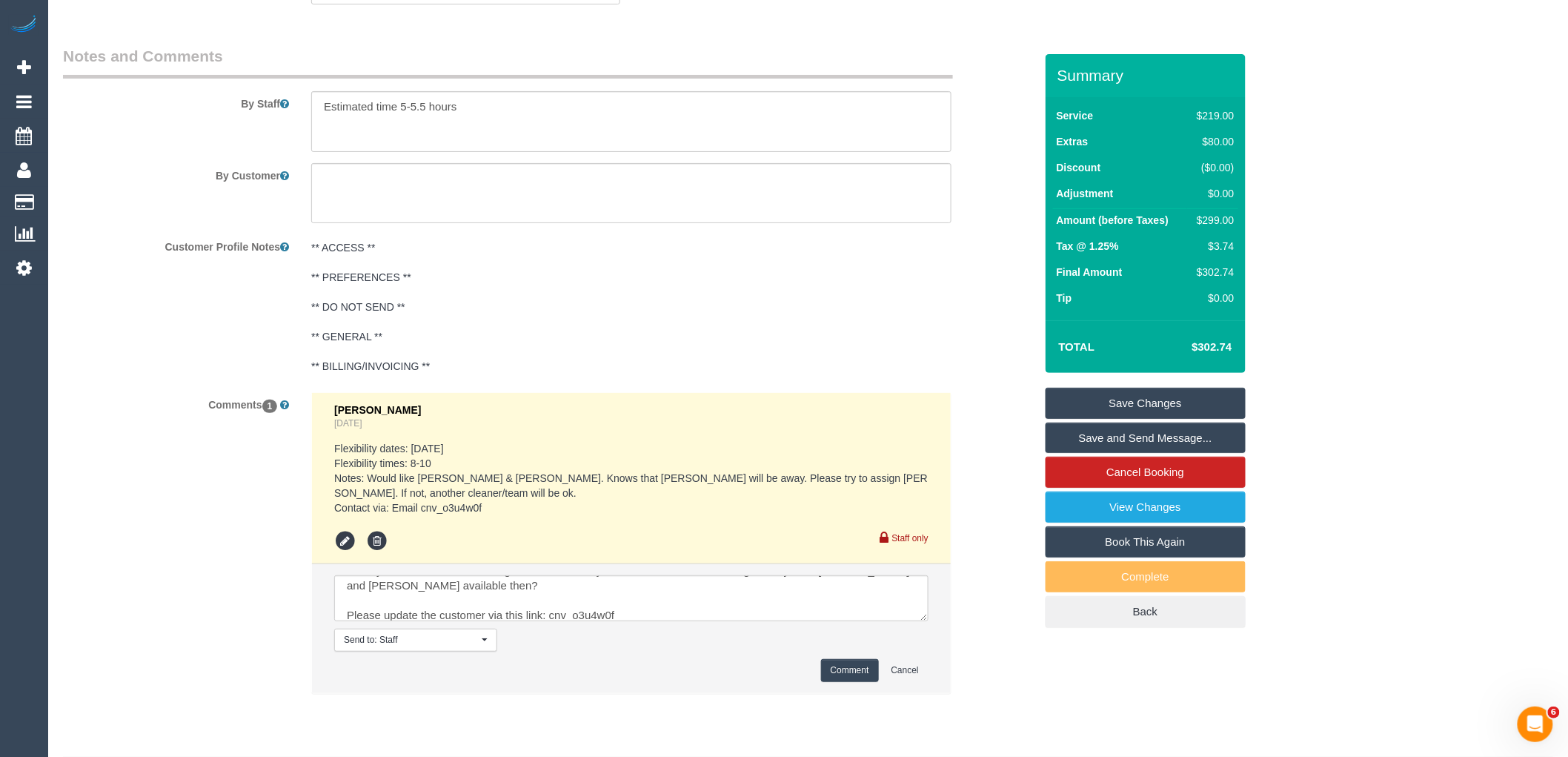
click at [841, 682] on button "Comment" at bounding box center [850, 670] width 58 height 23
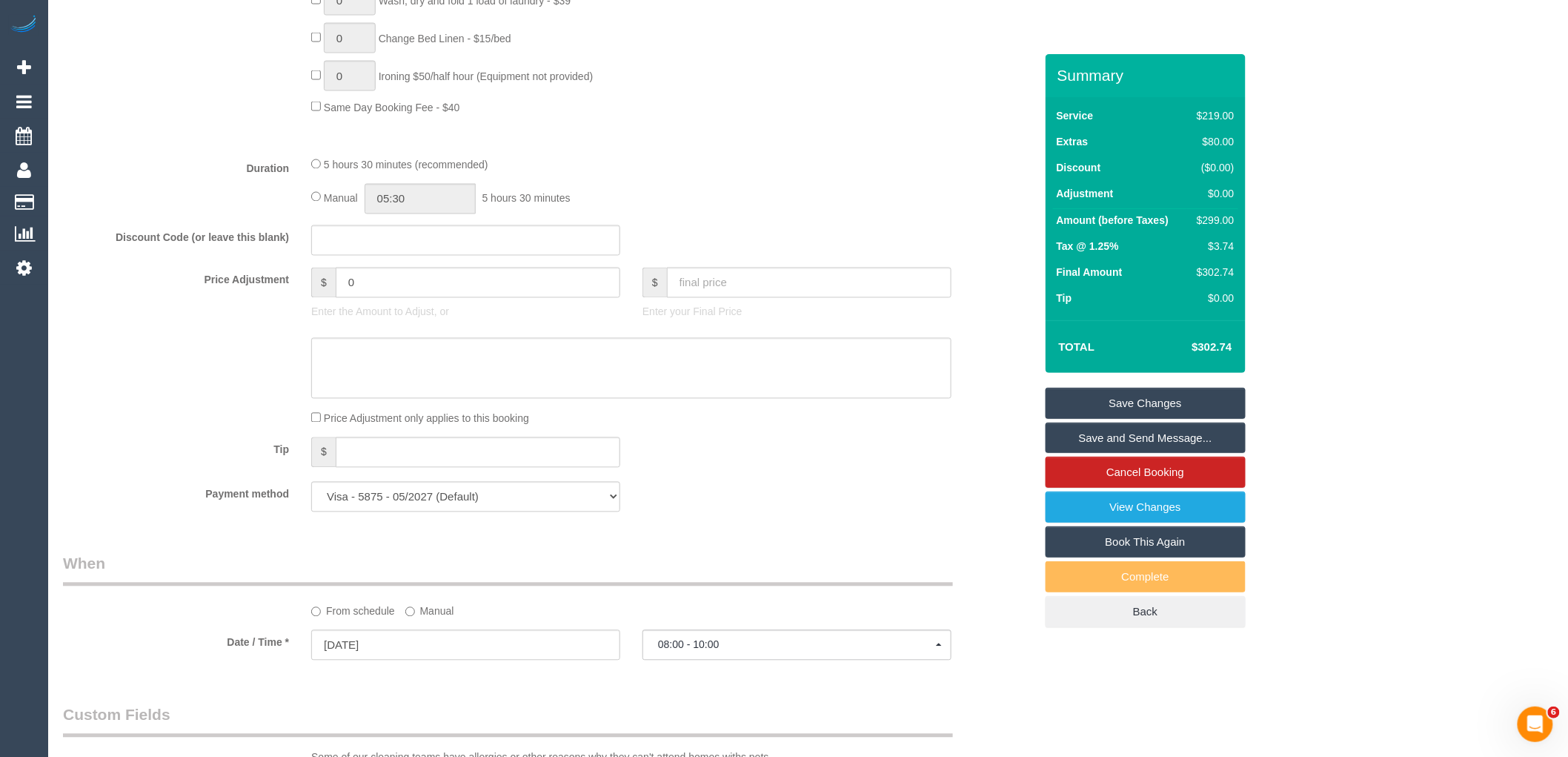
scroll to position [1055, 0]
click at [1165, 398] on link "Save Changes" at bounding box center [1145, 403] width 200 height 31
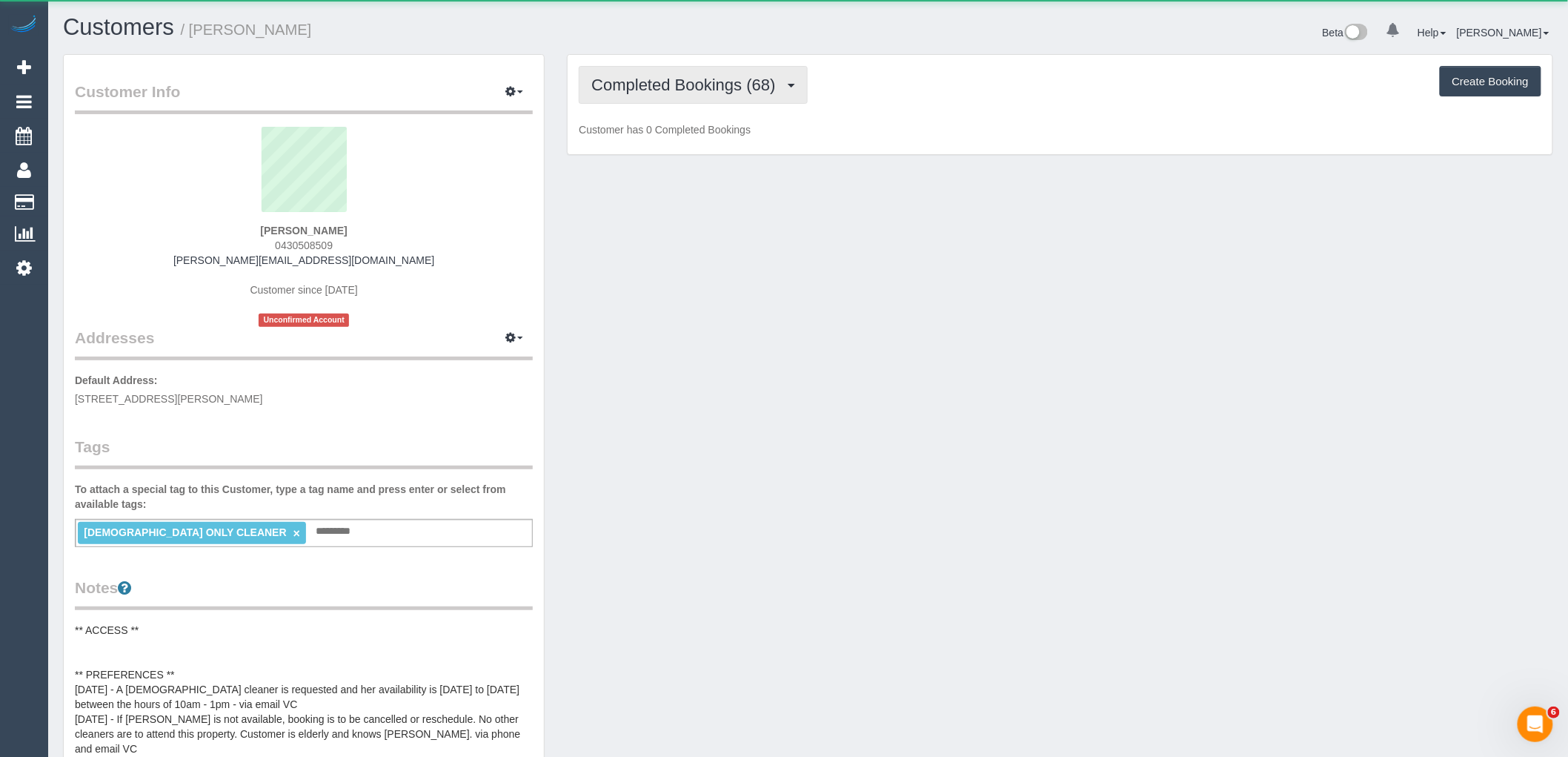
click at [722, 89] on span "Completed Bookings (68)" at bounding box center [686, 85] width 191 height 18
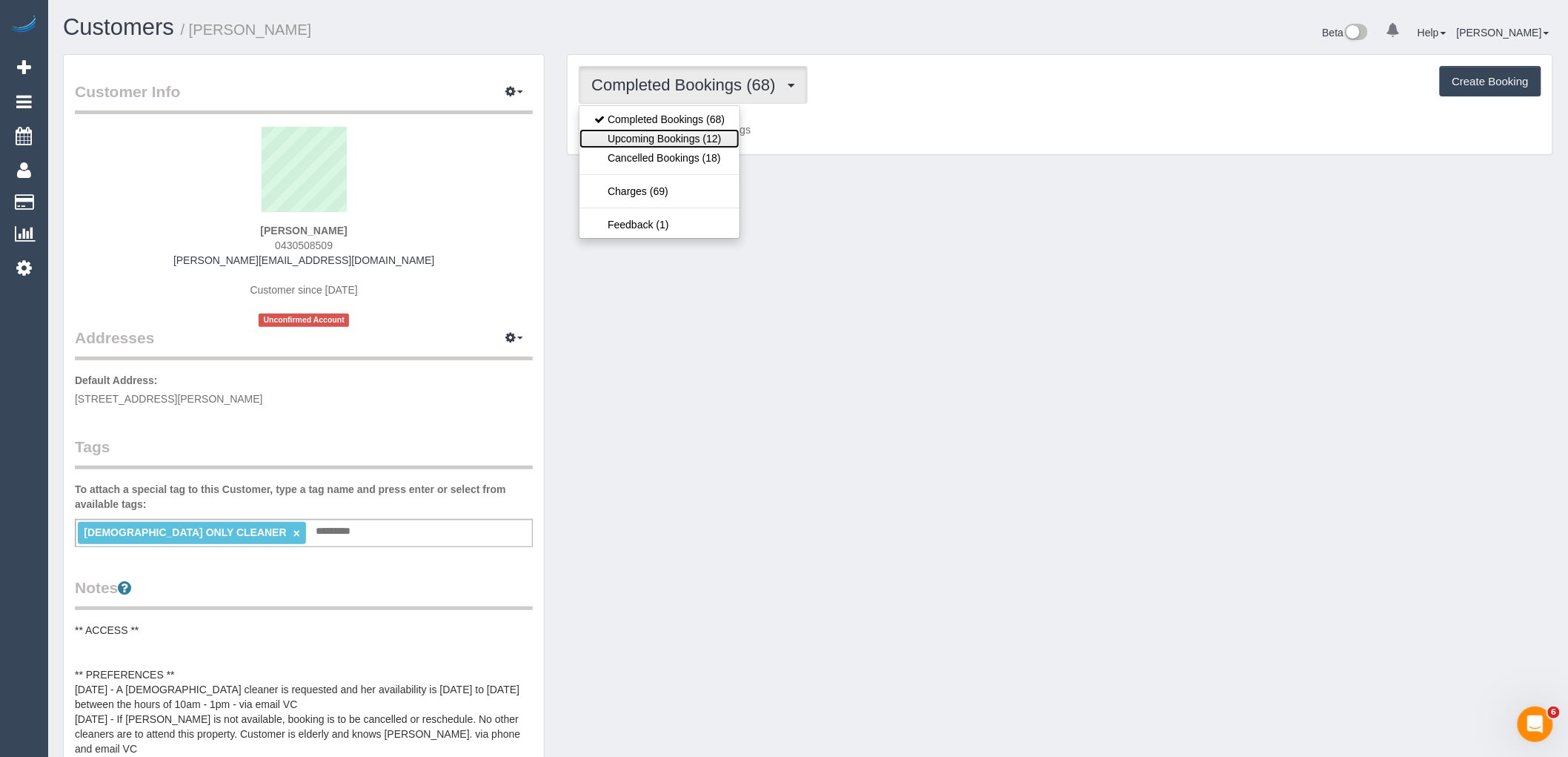
click at [716, 145] on link "Upcoming Bookings (12)" at bounding box center [659, 138] width 160 height 19
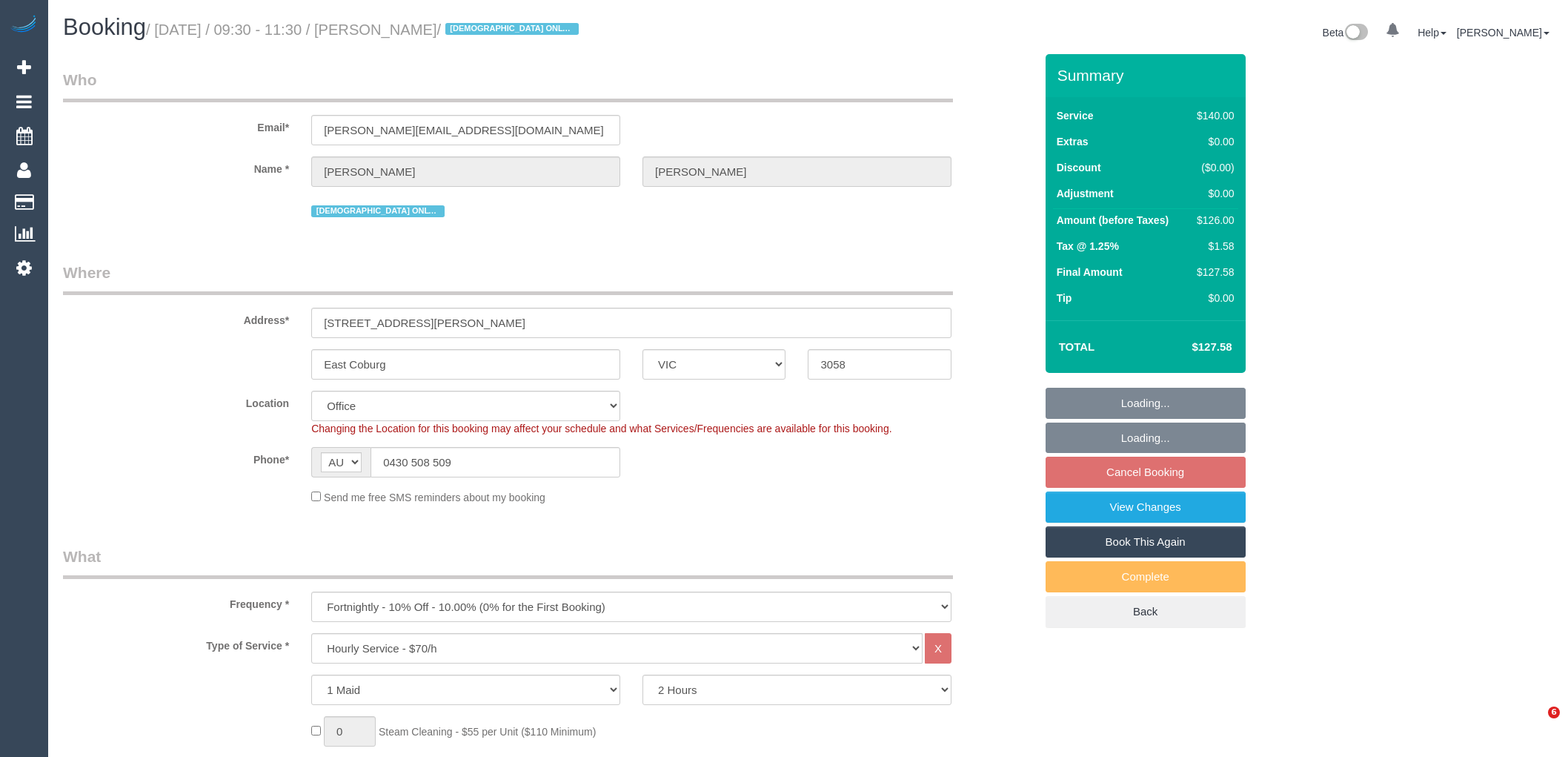
select select "VIC"
select select "number:28"
select select "number:14"
select select "number:19"
select select "number:25"
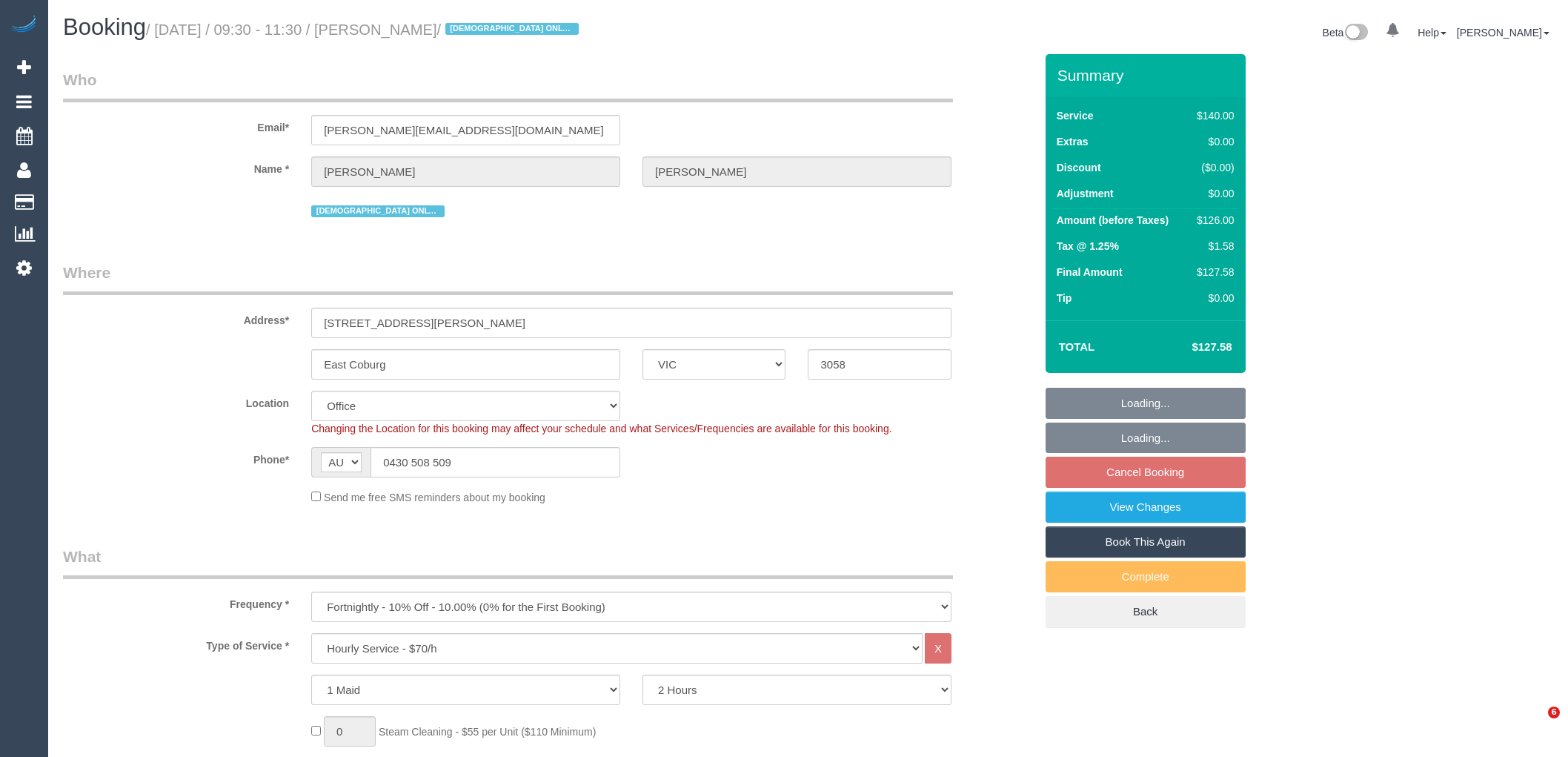
select select "number:35"
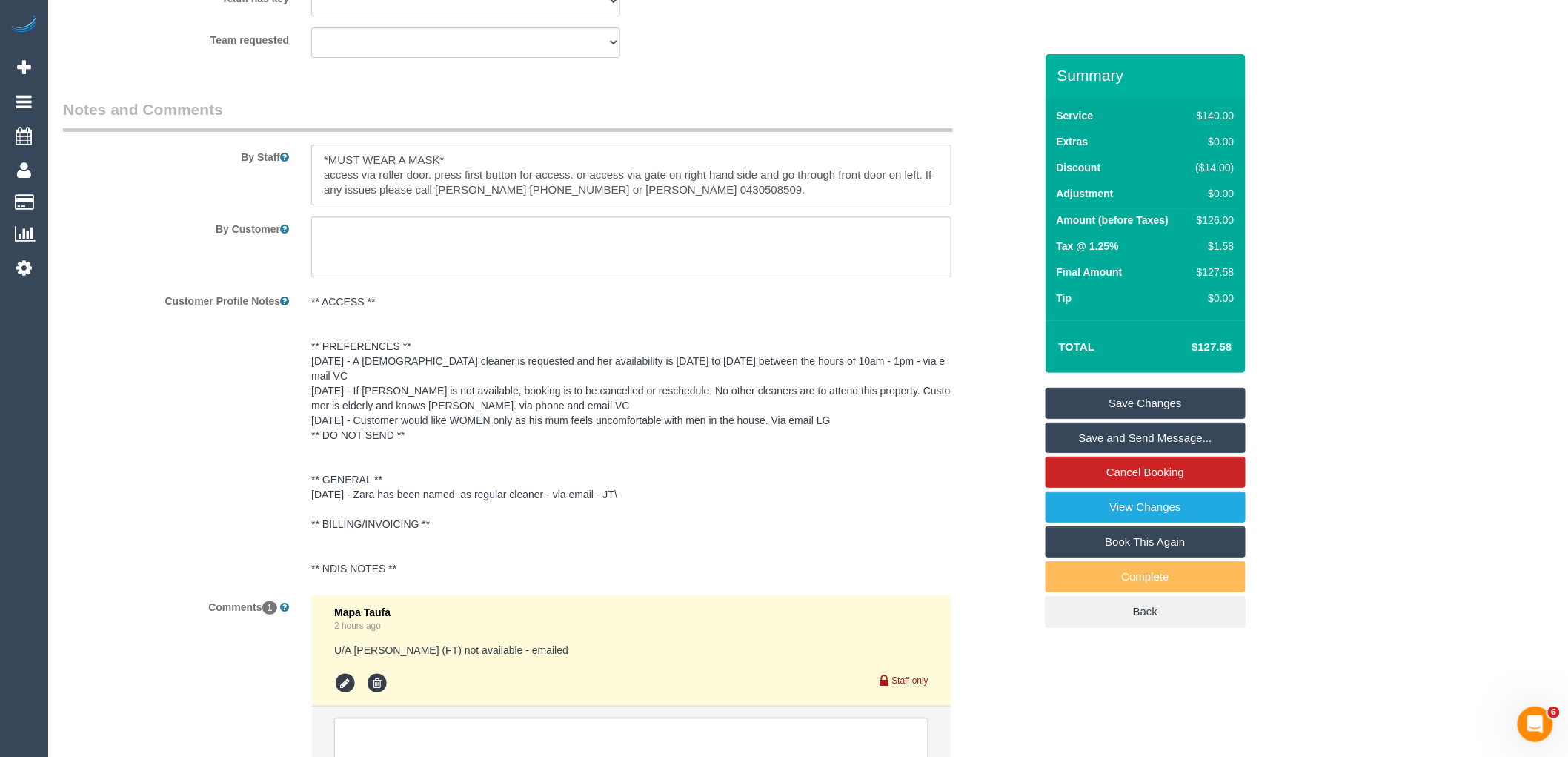
scroll to position [2529, 0]
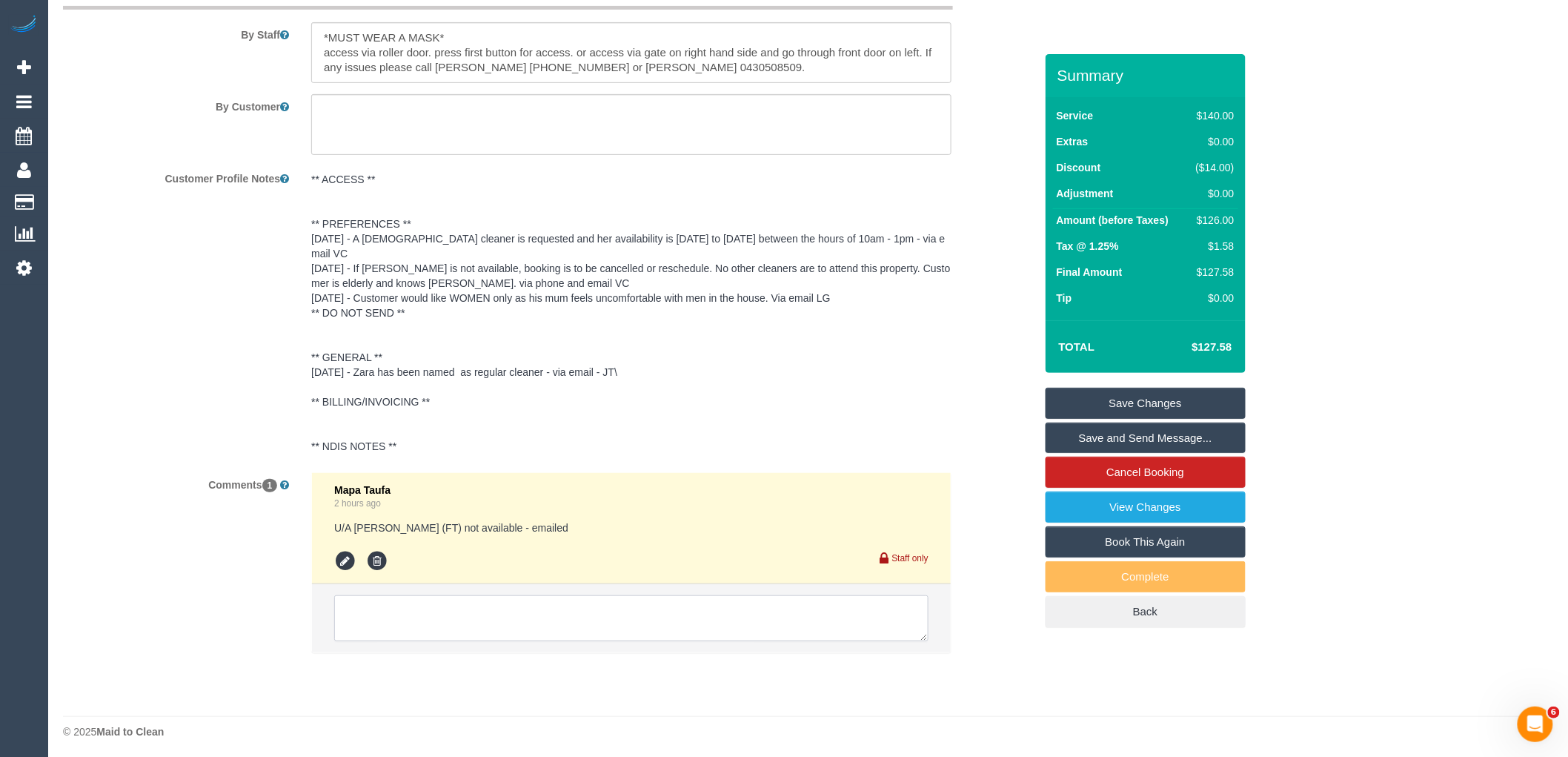
click at [445, 596] on textarea at bounding box center [631, 618] width 595 height 46
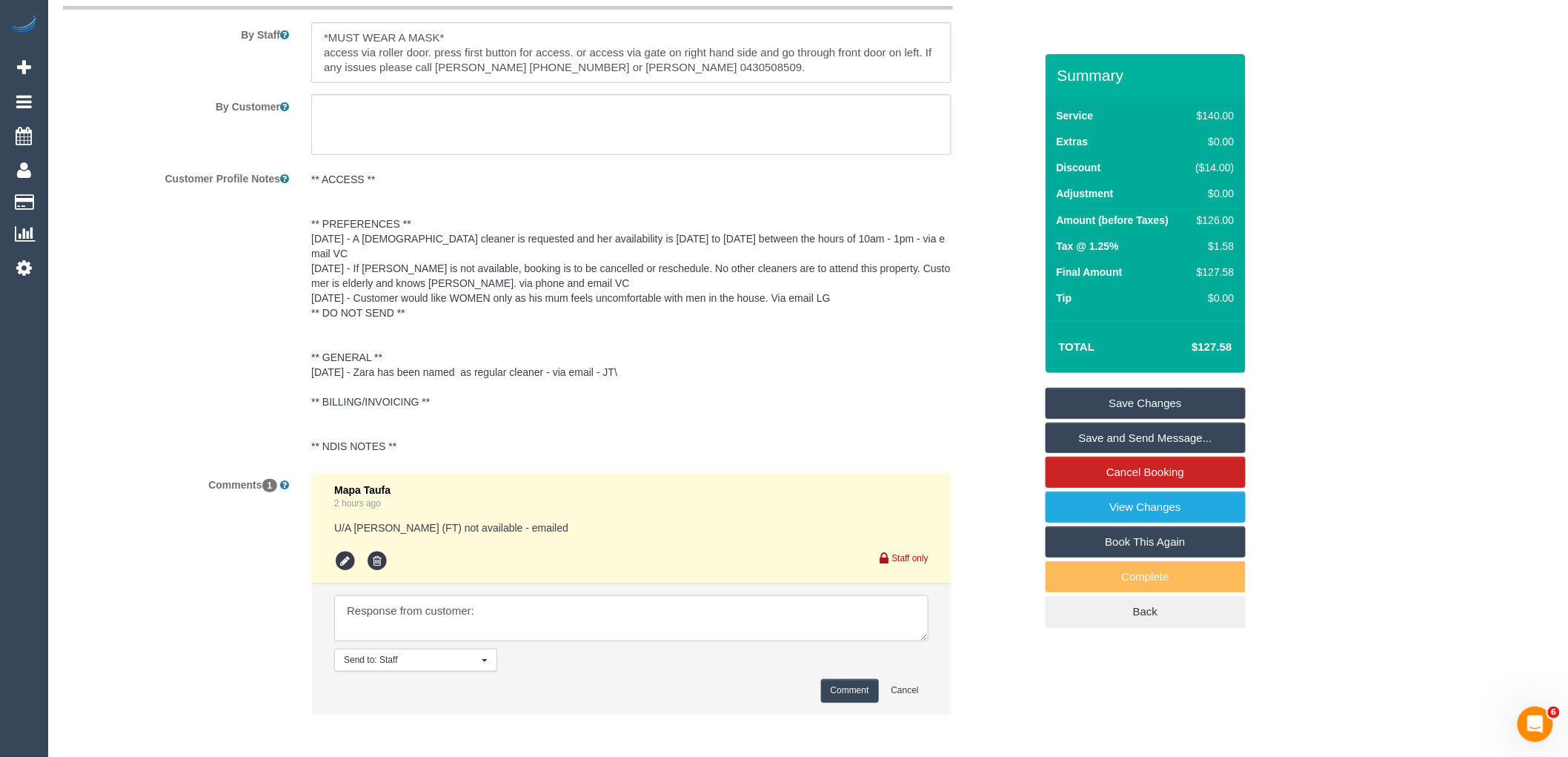
paste textarea "Can you arrange another cleaner on the same day as usual 10am -2 pm is OK"
type textarea "Response from customer: Can you arrange another cleaner on the same day as usua…"
click at [827, 679] on button "Comment" at bounding box center [850, 690] width 58 height 23
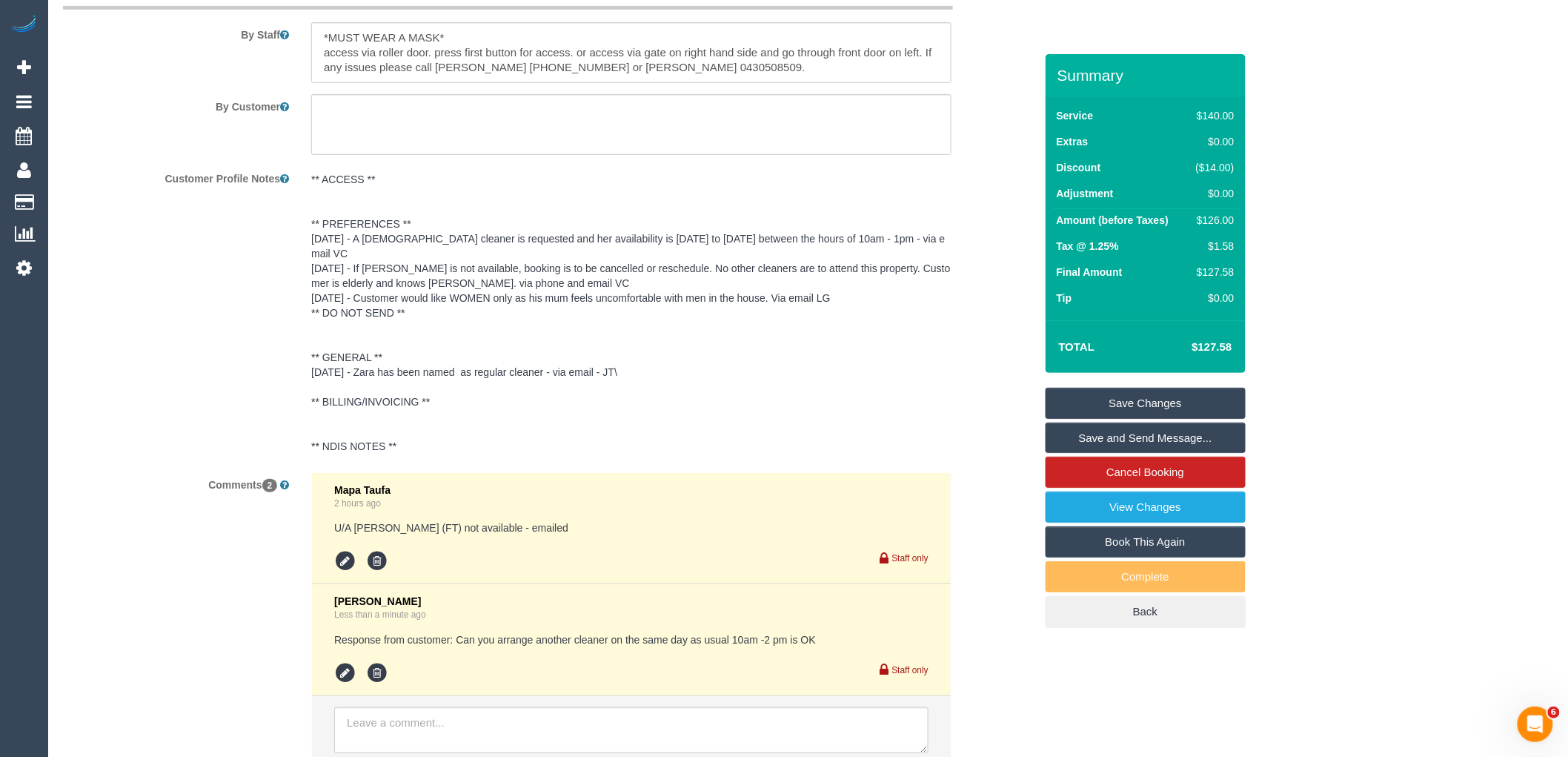
click at [1223, 407] on link "Save Changes" at bounding box center [1145, 403] width 200 height 31
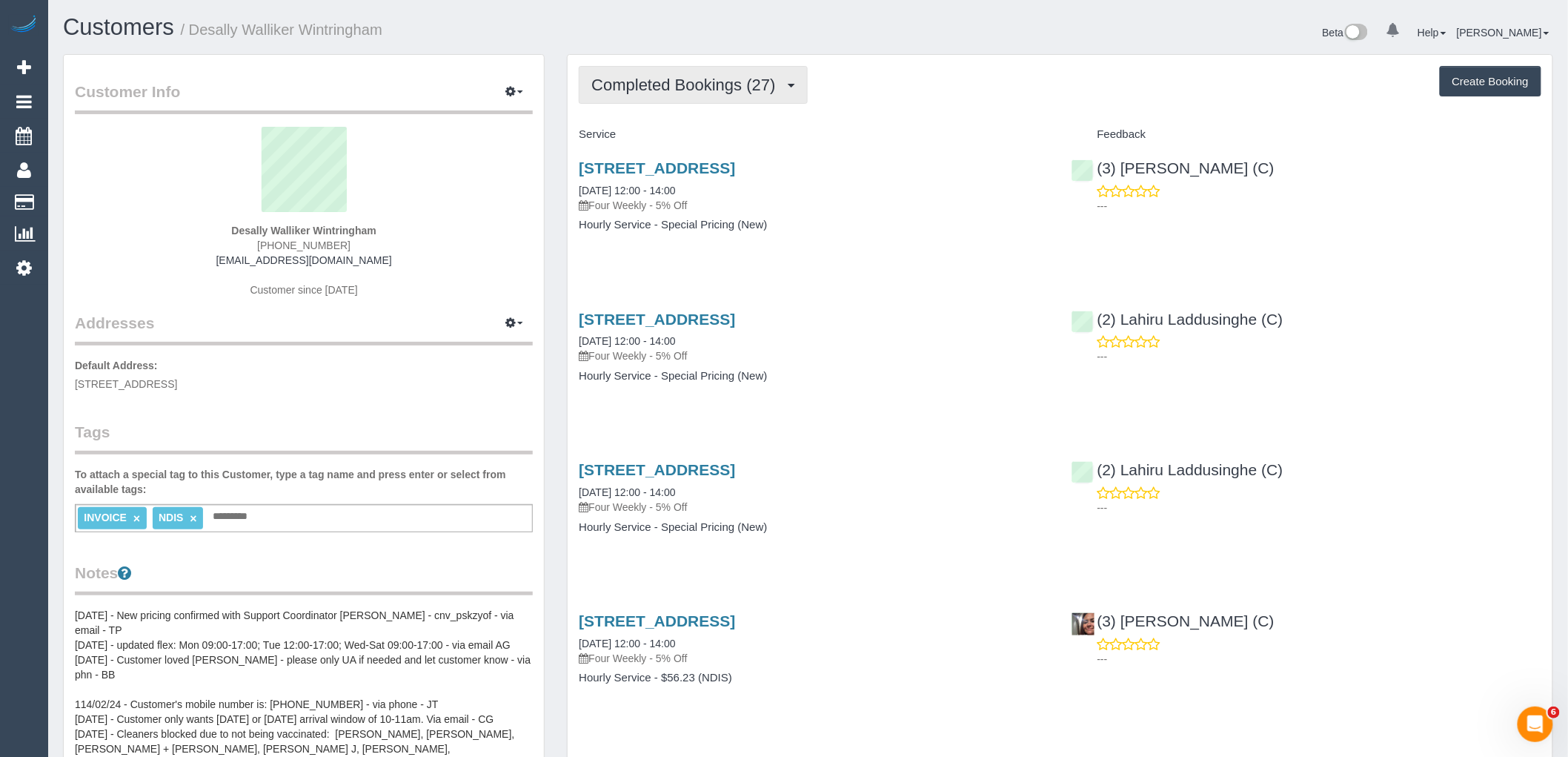
click at [744, 87] on span "Completed Bookings (27)" at bounding box center [686, 85] width 191 height 18
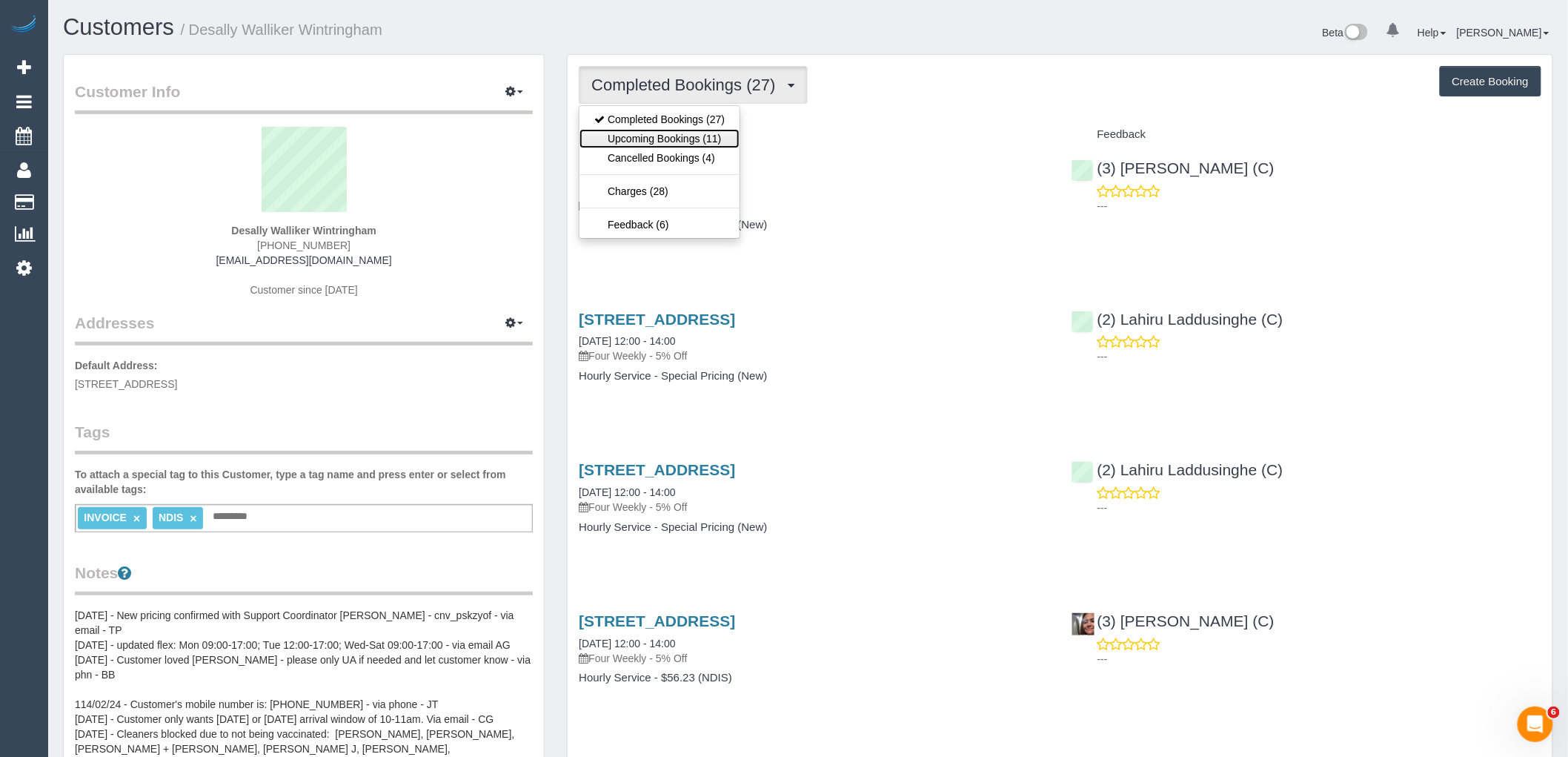
click at [719, 139] on link "Upcoming Bookings (11)" at bounding box center [659, 138] width 160 height 19
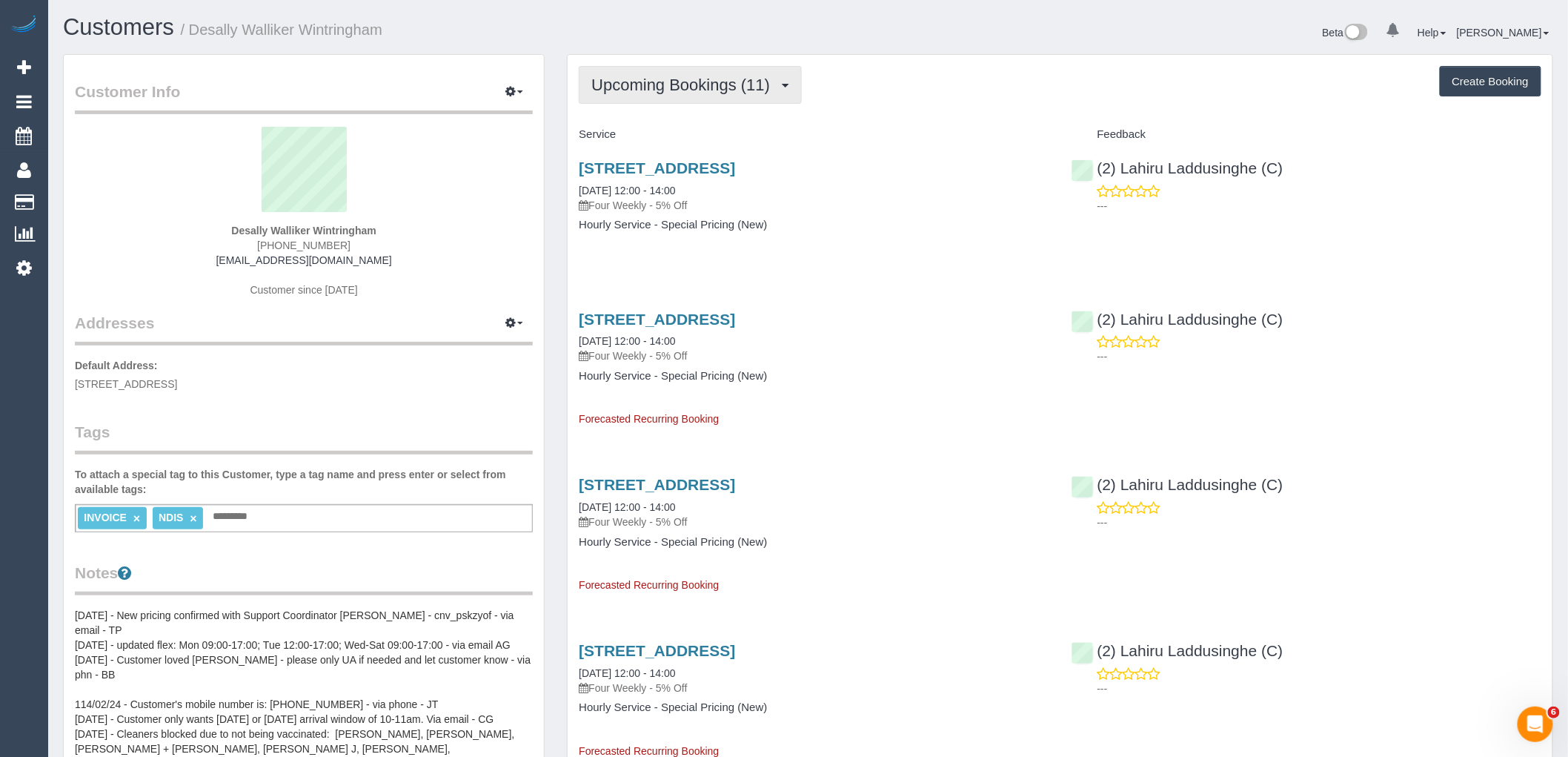
click at [730, 84] on span "Upcoming Bookings (11)" at bounding box center [684, 85] width 186 height 18
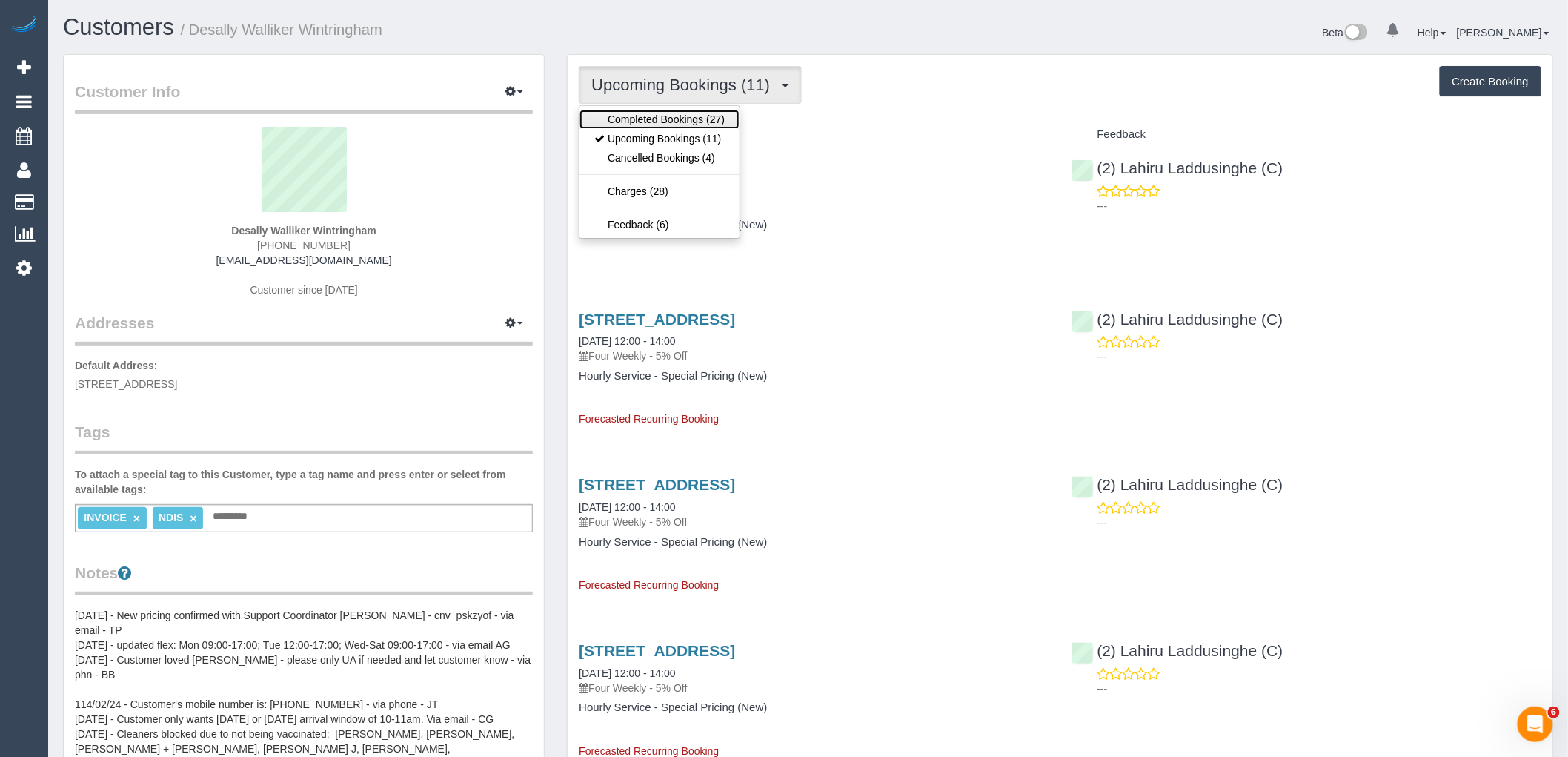
click at [726, 115] on link "Completed Bookings (27)" at bounding box center [659, 119] width 160 height 19
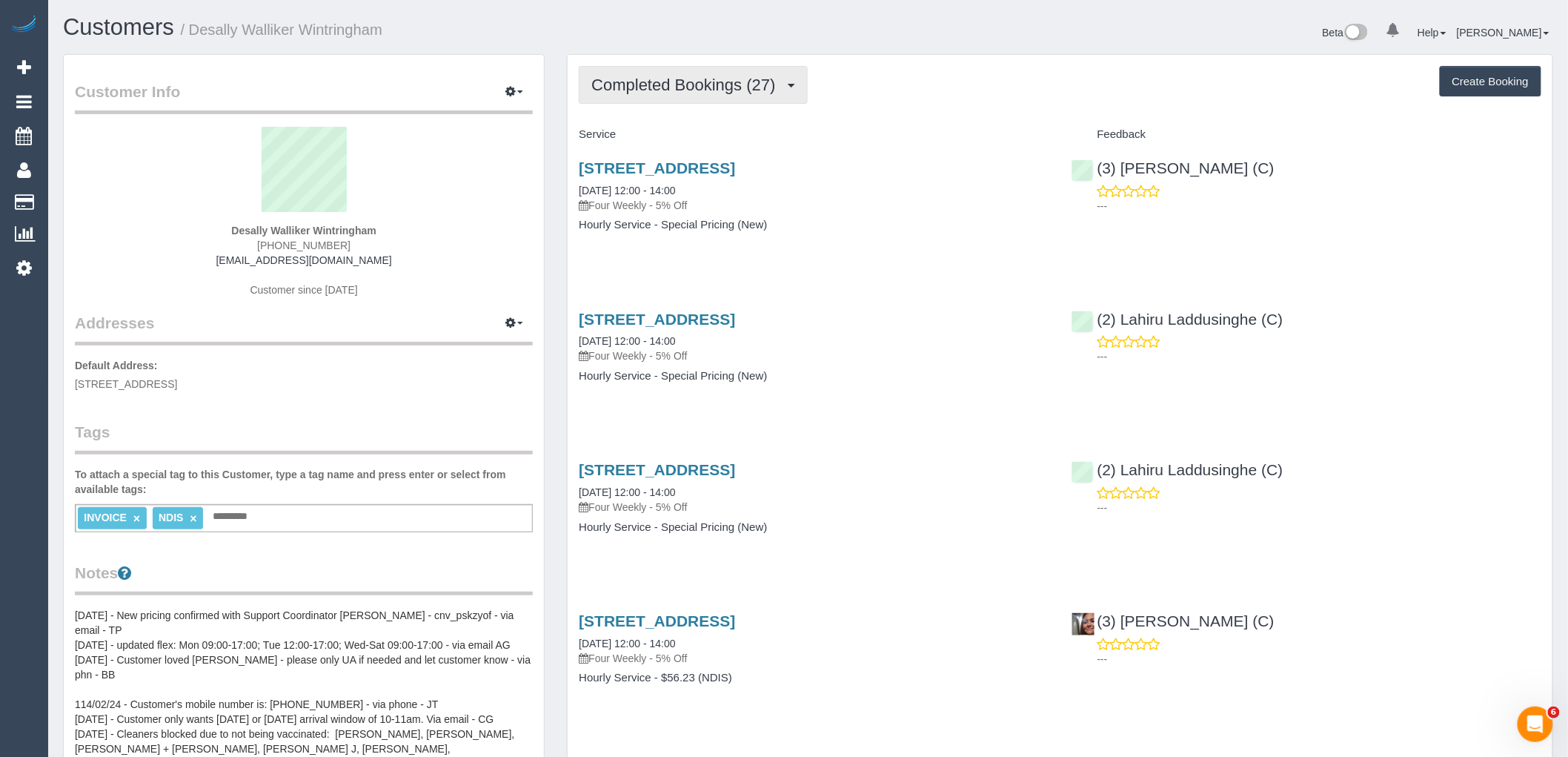
click at [730, 86] on span "Completed Bookings (27)" at bounding box center [686, 85] width 191 height 18
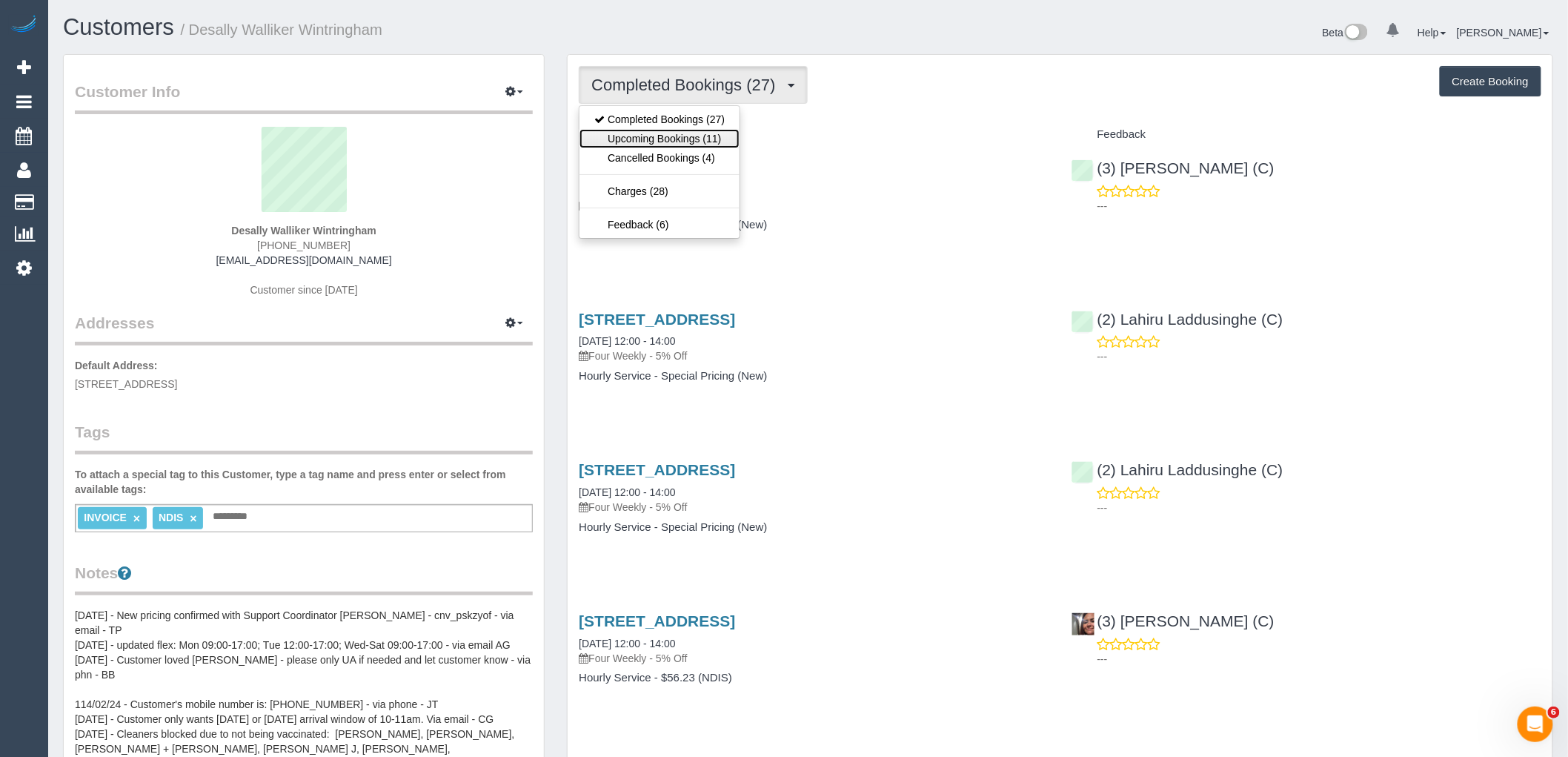
click at [713, 145] on link "Upcoming Bookings (11)" at bounding box center [659, 138] width 160 height 19
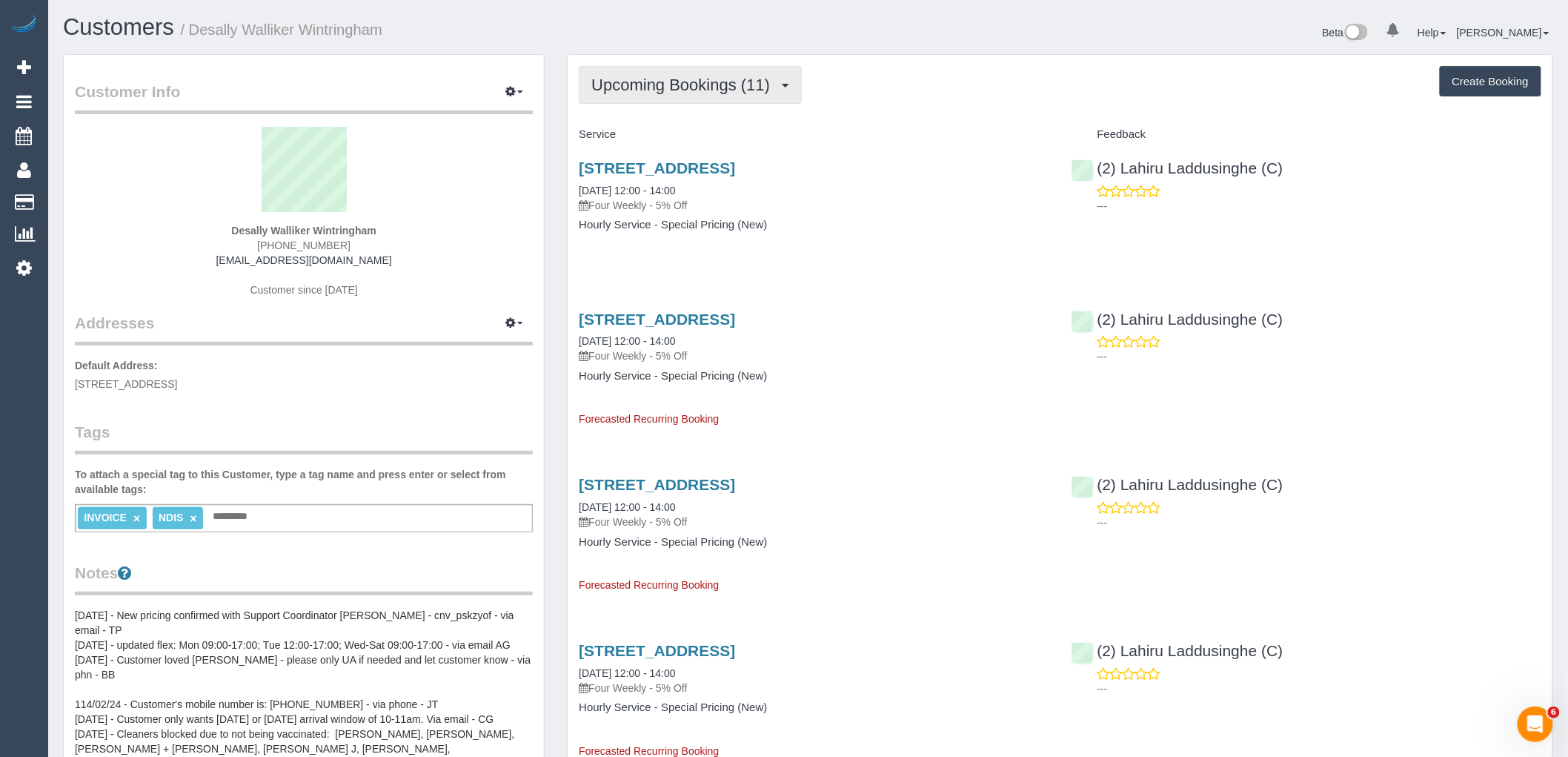
click at [724, 79] on span "Upcoming Bookings (11)" at bounding box center [684, 85] width 186 height 18
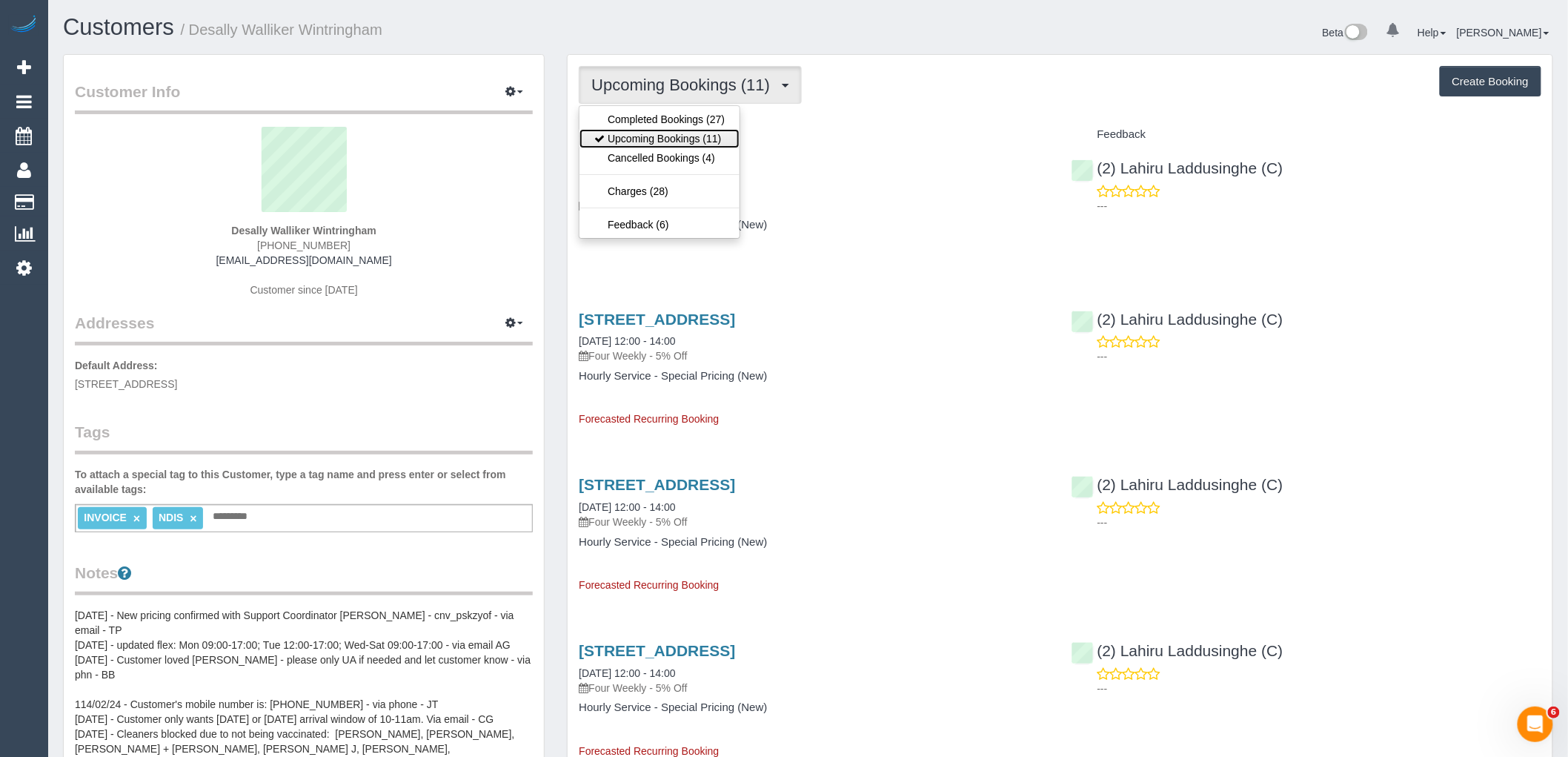
click at [713, 138] on link "Upcoming Bookings (11)" at bounding box center [659, 138] width 160 height 19
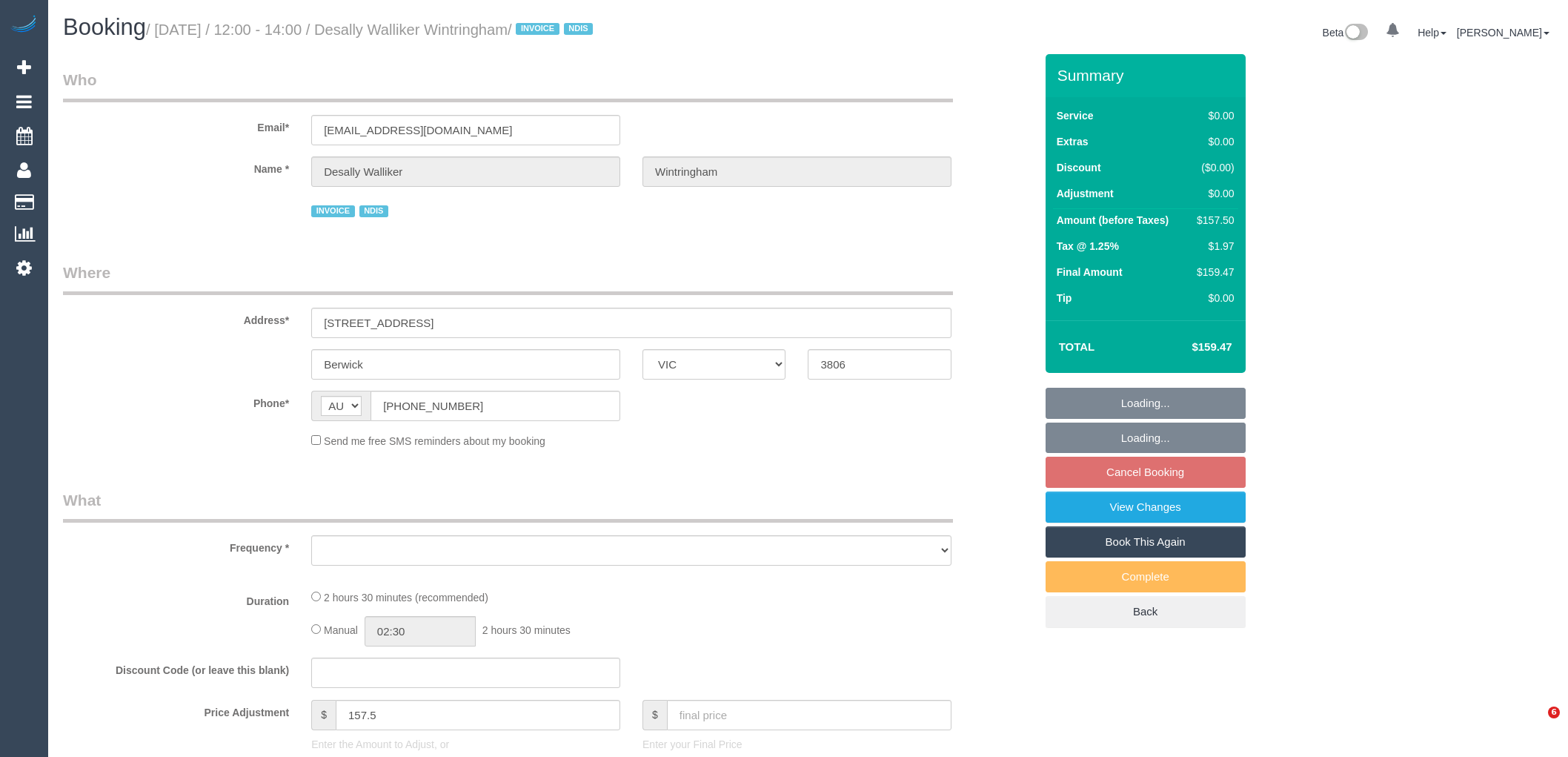
select select "VIC"
select select "object:525"
select select "150"
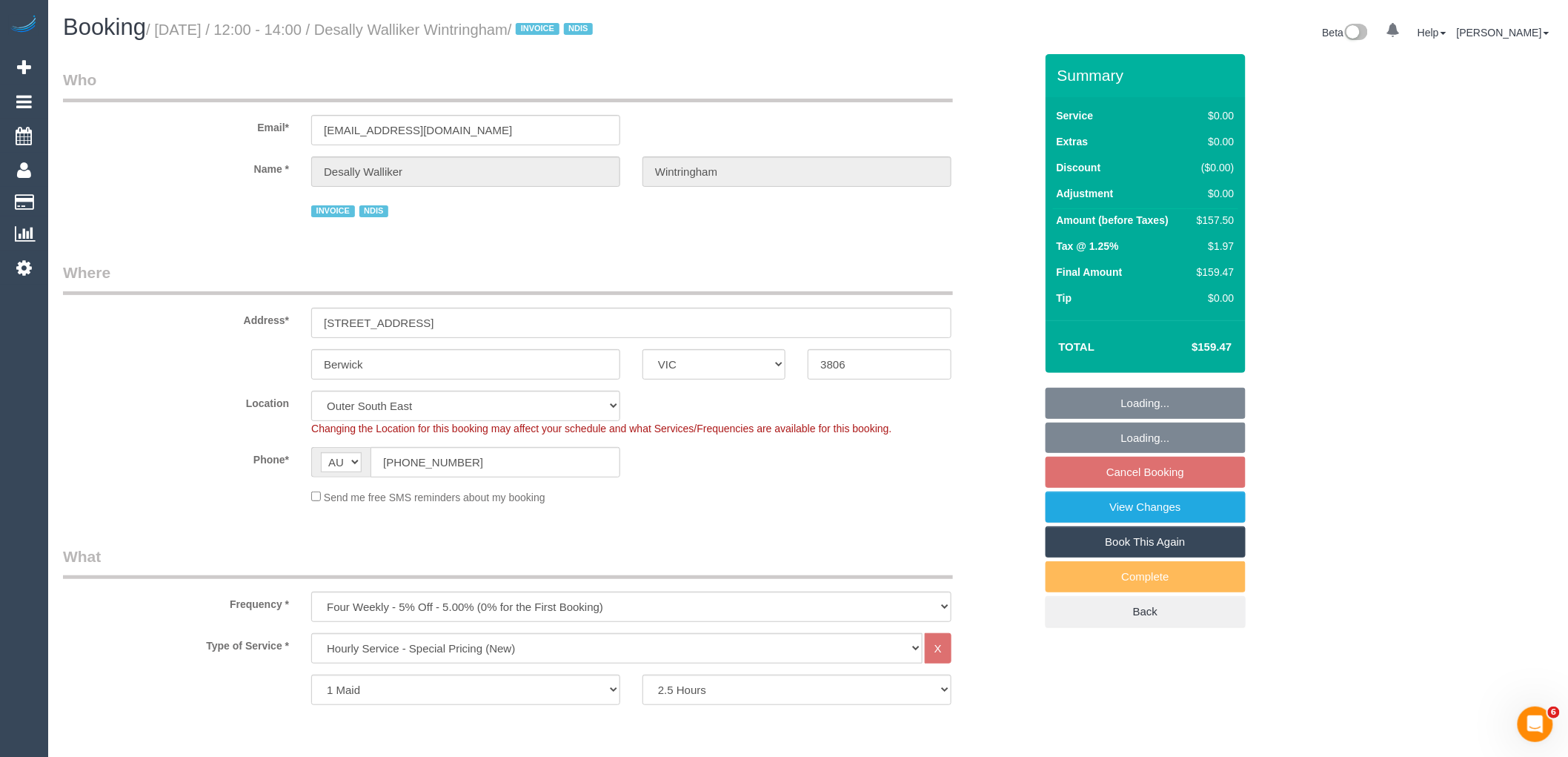
select select "object:797"
select select "number:27"
select select "number:14"
select select "number:19"
select select "number:24"
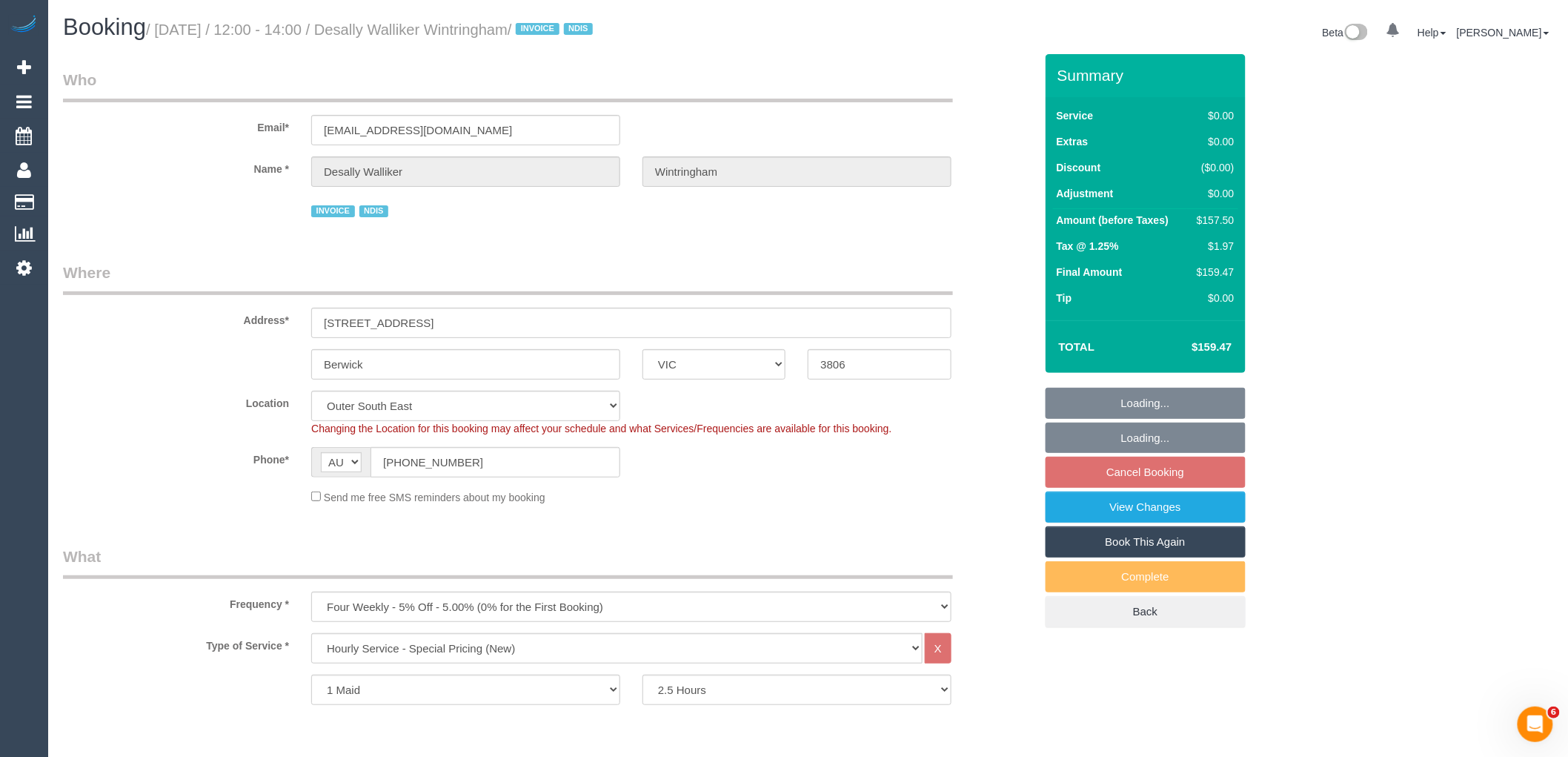
select select "spot4"
